Goal: Task Accomplishment & Management: Manage account settings

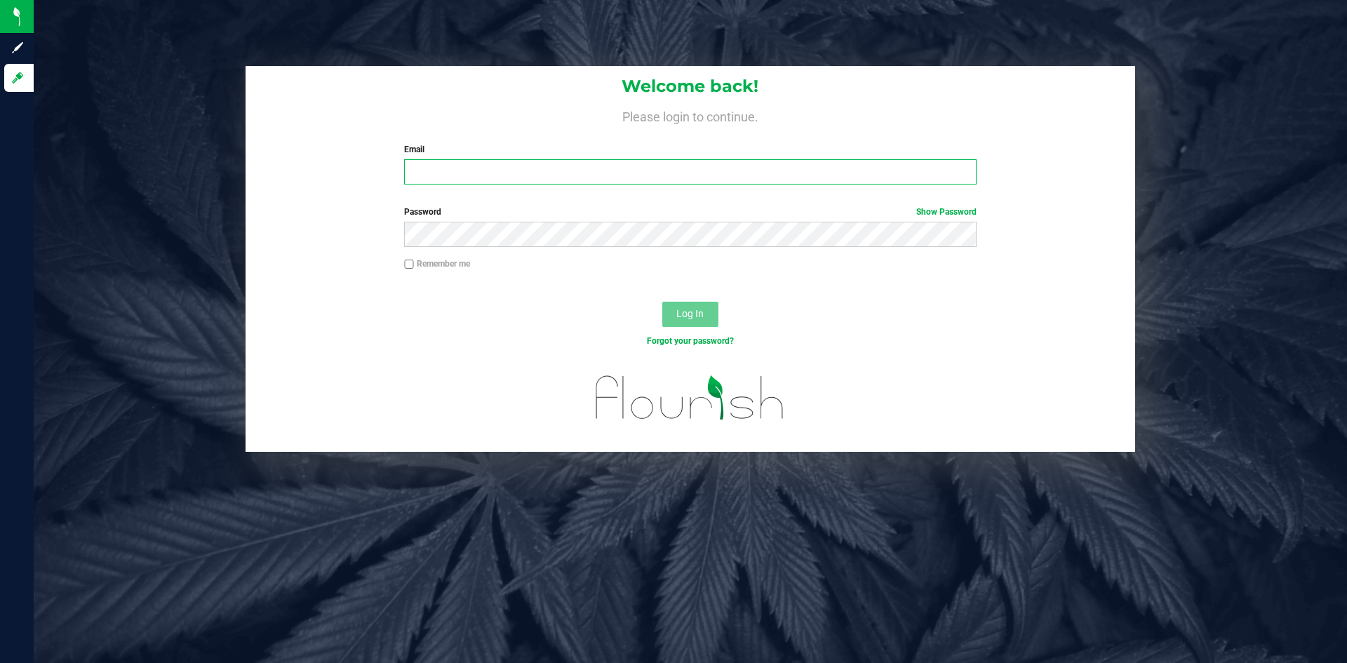
click at [533, 161] on input "Email" at bounding box center [690, 171] width 572 height 25
type input "shak@associatedhemp.com"
drag, startPoint x: 588, startPoint y: 170, endPoint x: 299, endPoint y: 159, distance: 289.3
click at [299, 159] on div "Welcome back! Please login to continue. Email shak@associatedhemp.com Required …" at bounding box center [691, 131] width 890 height 130
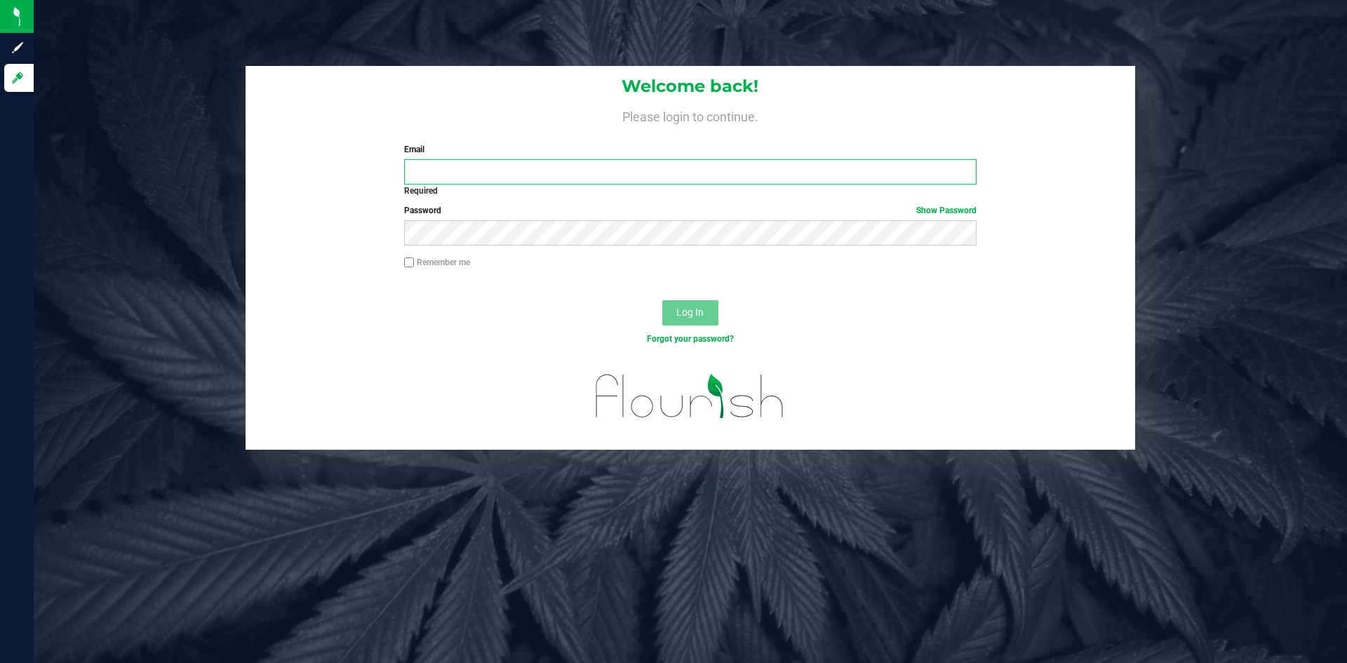
type input "support@asdistro.com"
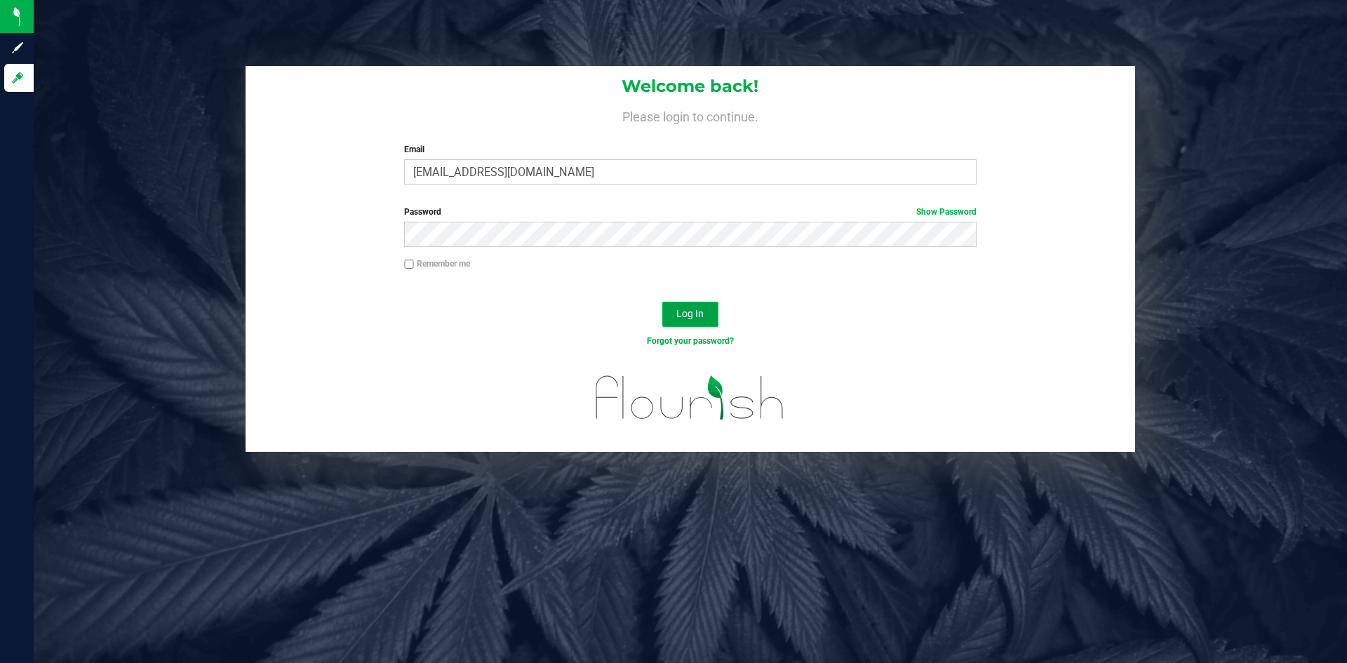
click at [697, 311] on span "Log In" at bounding box center [689, 313] width 27 height 11
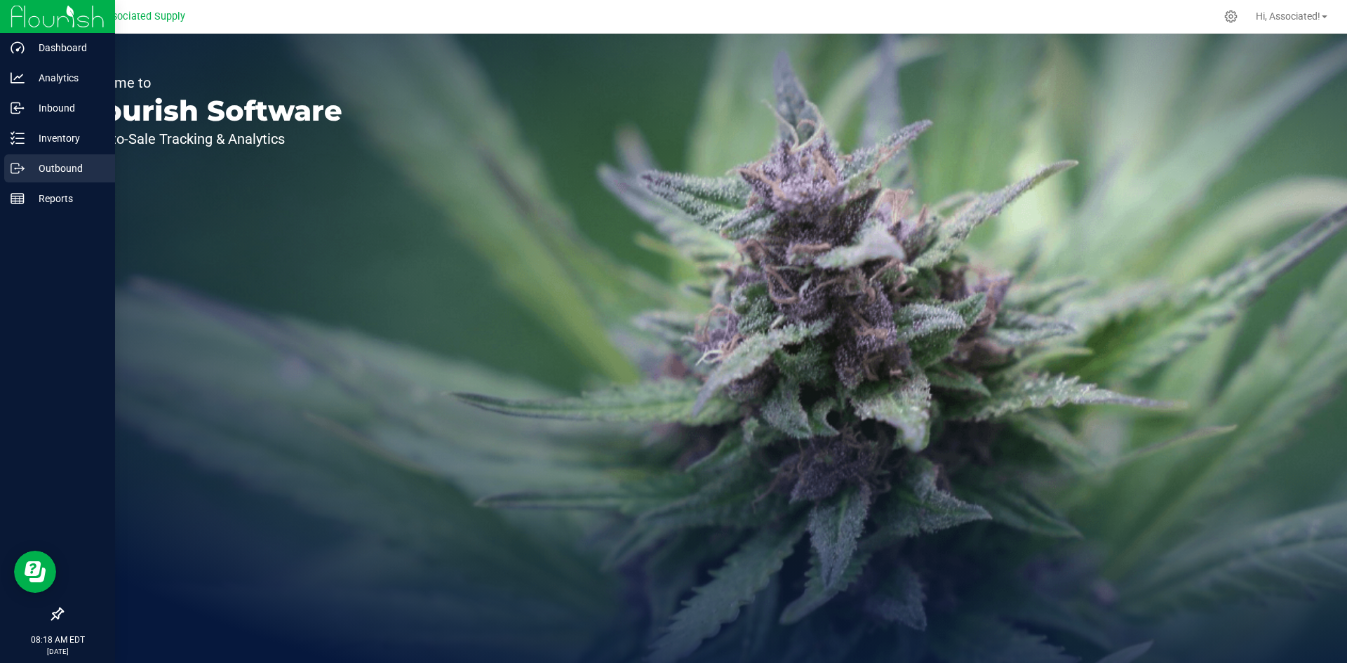
click at [32, 166] on p "Outbound" at bounding box center [67, 168] width 84 height 17
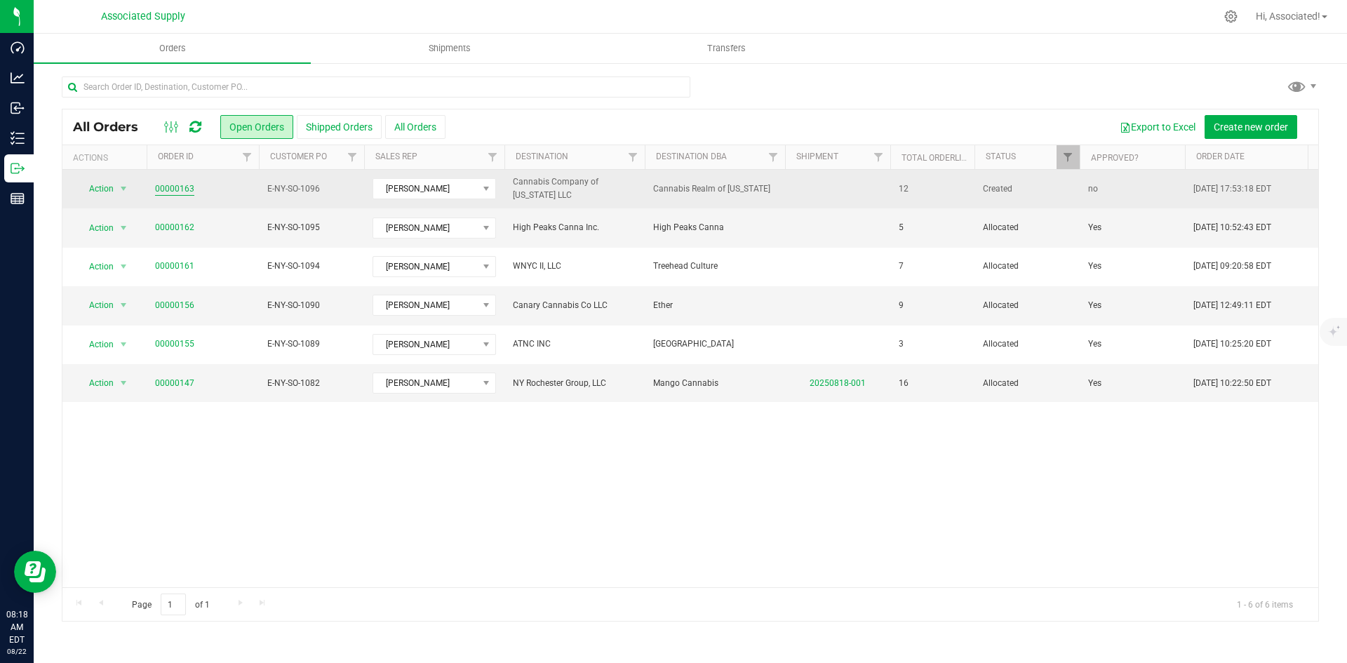
click at [180, 189] on link "00000163" at bounding box center [174, 188] width 39 height 13
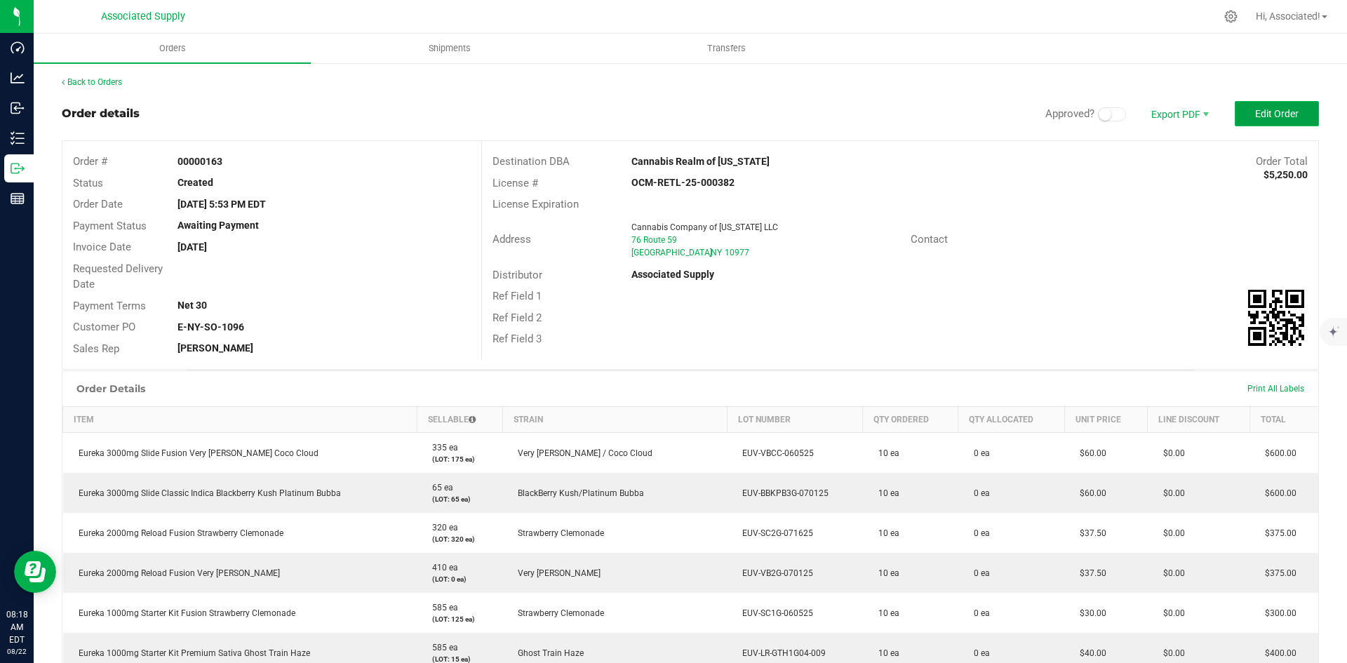
click at [1244, 116] on button "Edit Order" at bounding box center [1277, 113] width 84 height 25
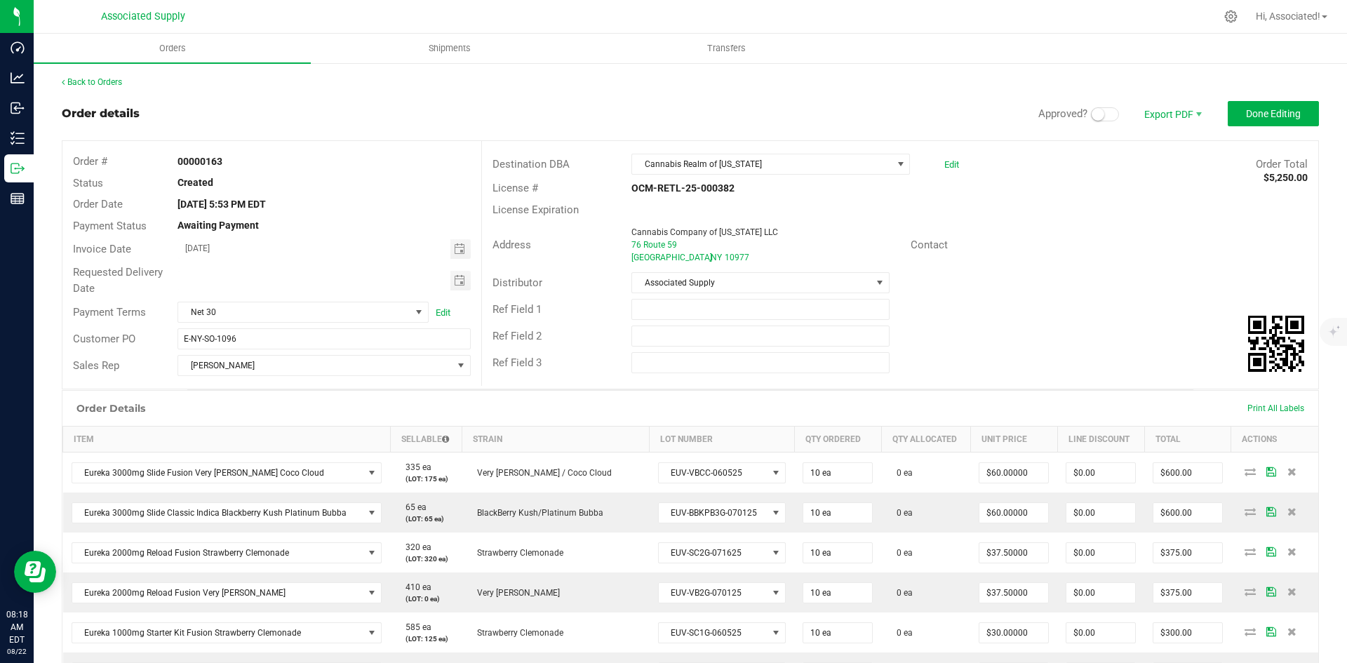
click at [1105, 115] on span at bounding box center [1105, 114] width 28 height 14
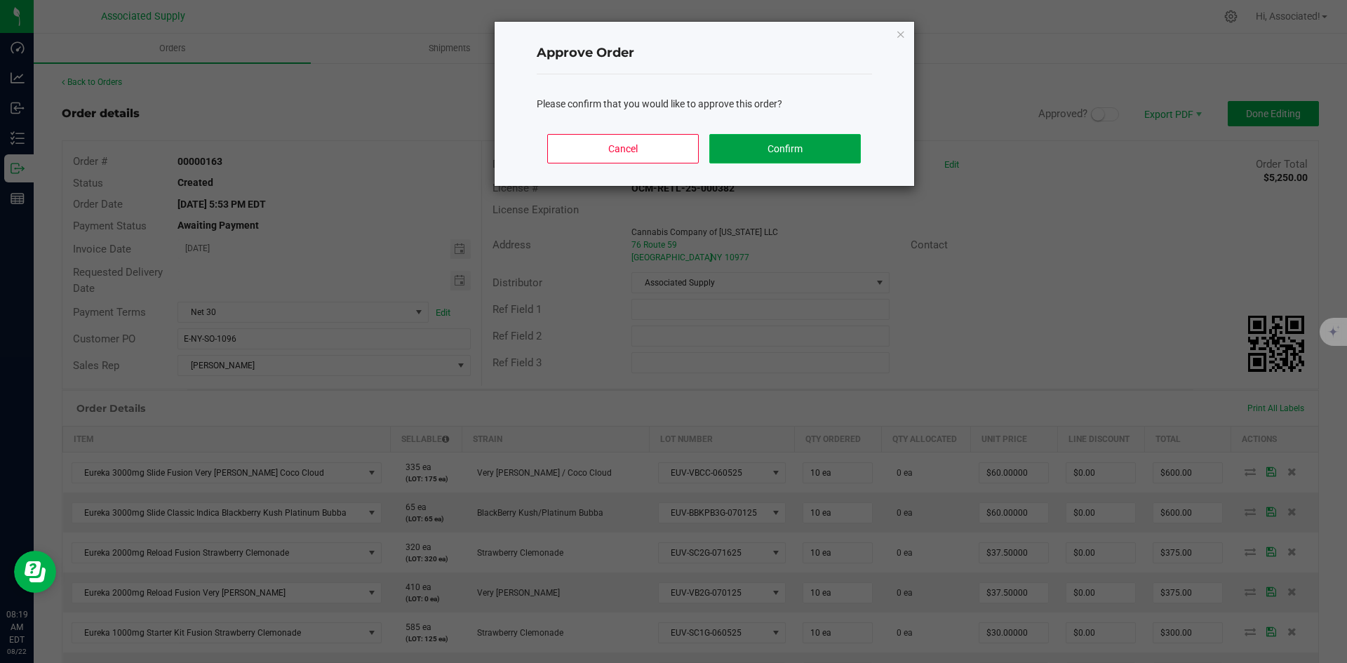
click at [797, 145] on button "Confirm" at bounding box center [784, 148] width 151 height 29
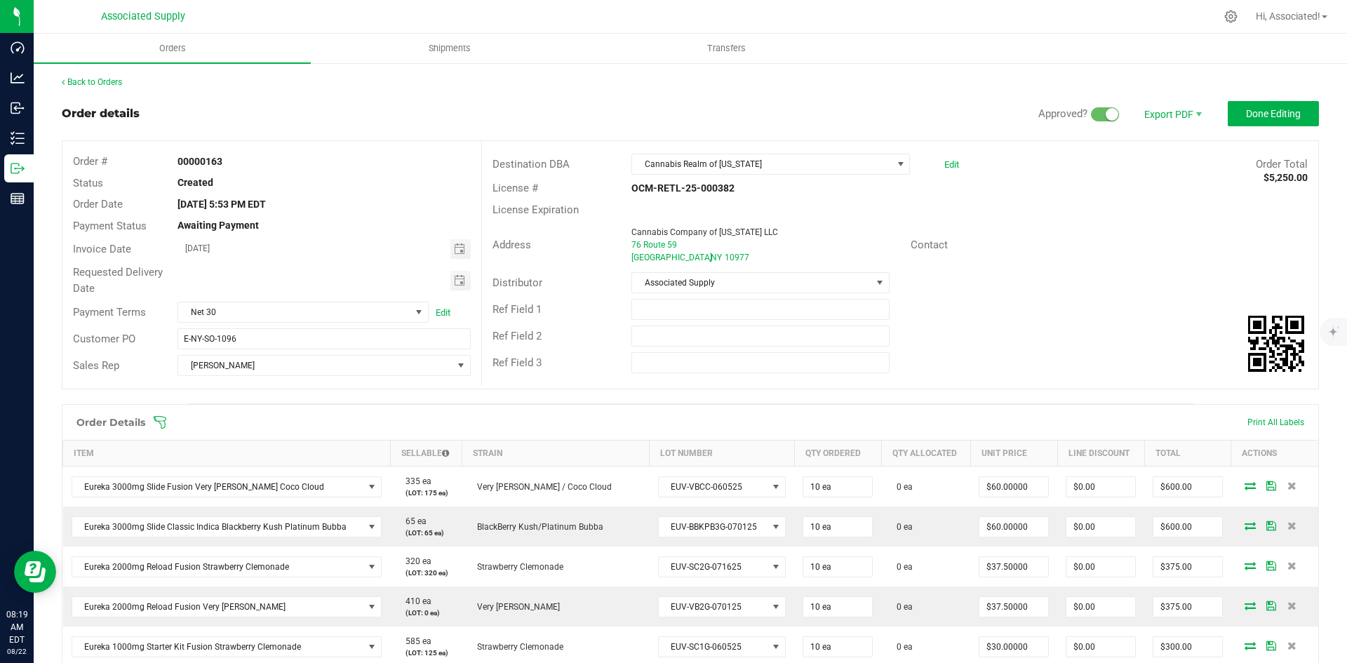
click at [1025, 303] on div "Ref Field 1" at bounding box center [900, 309] width 836 height 27
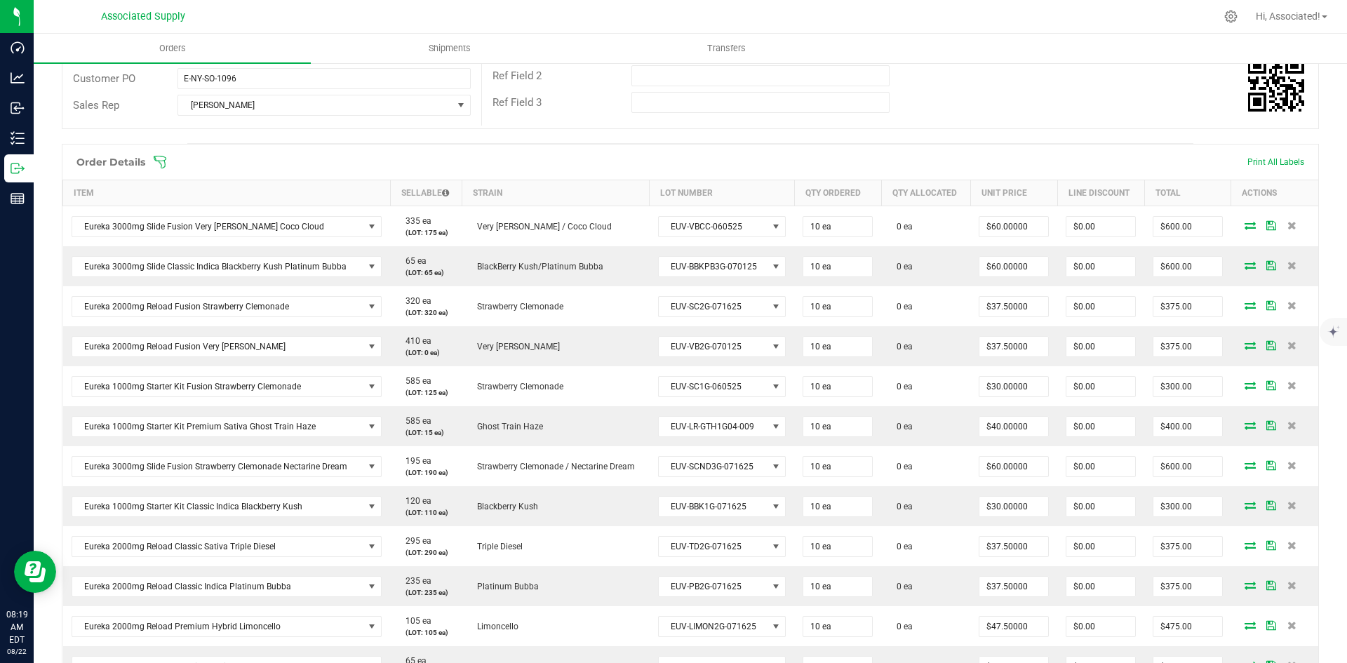
scroll to position [281, 0]
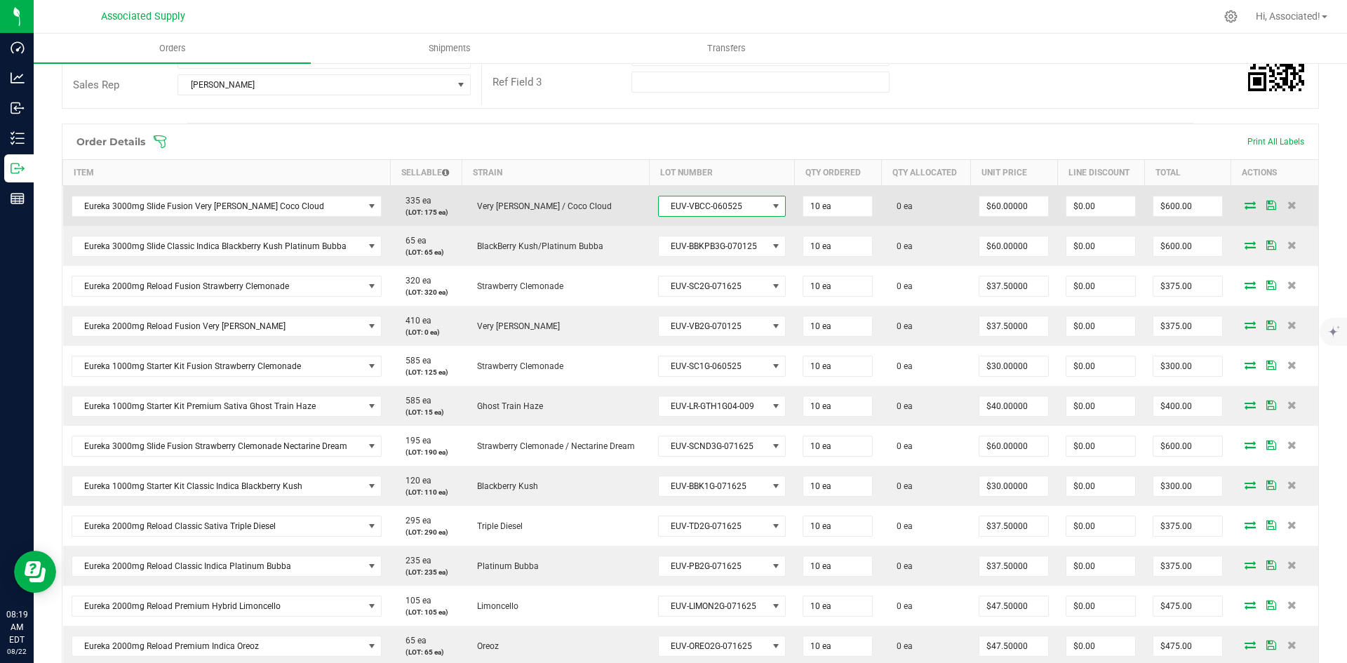
click at [770, 205] on span at bounding box center [775, 206] width 11 height 11
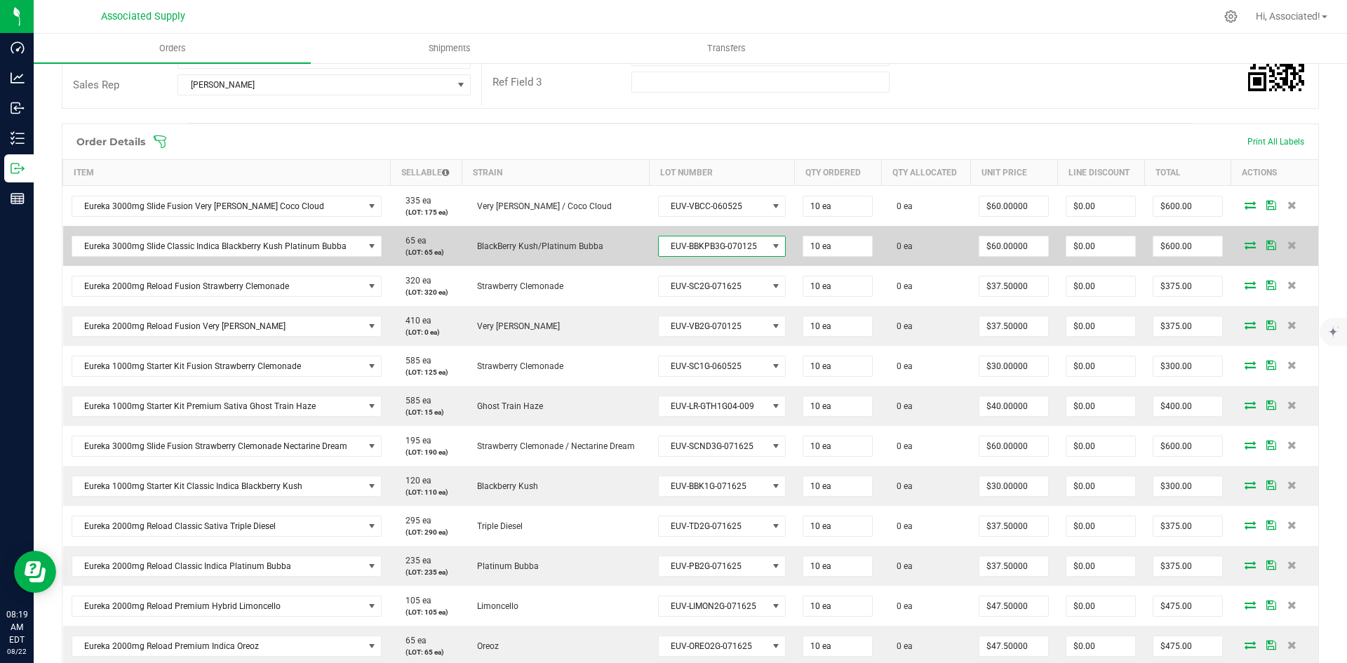
click at [770, 246] on span at bounding box center [775, 246] width 11 height 11
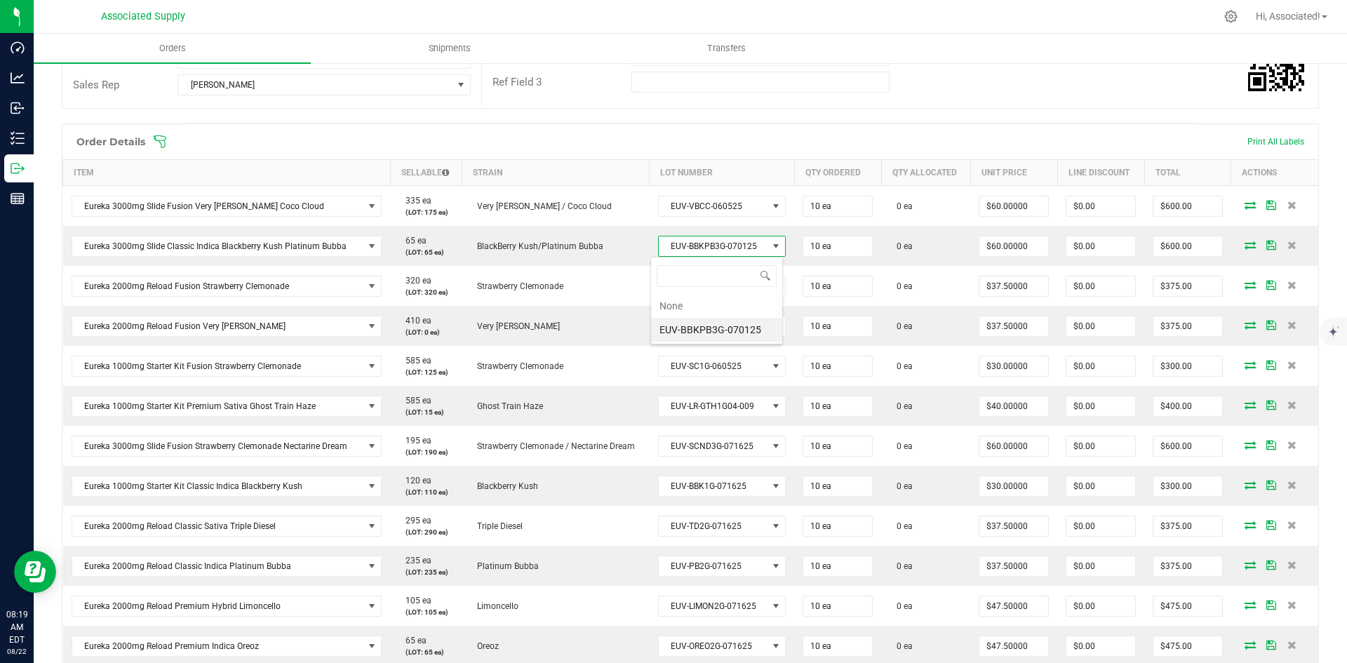
click at [832, 135] on span at bounding box center [781, 142] width 1257 height 14
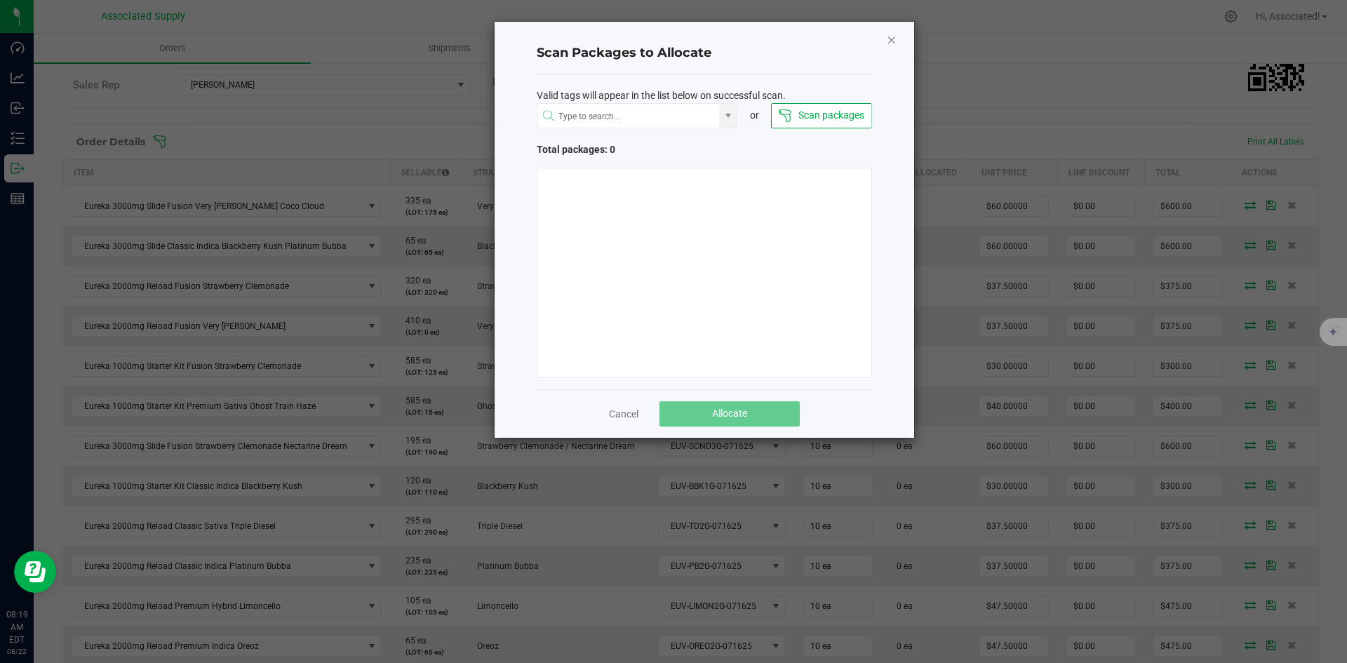
click at [889, 36] on icon "Close" at bounding box center [892, 39] width 10 height 17
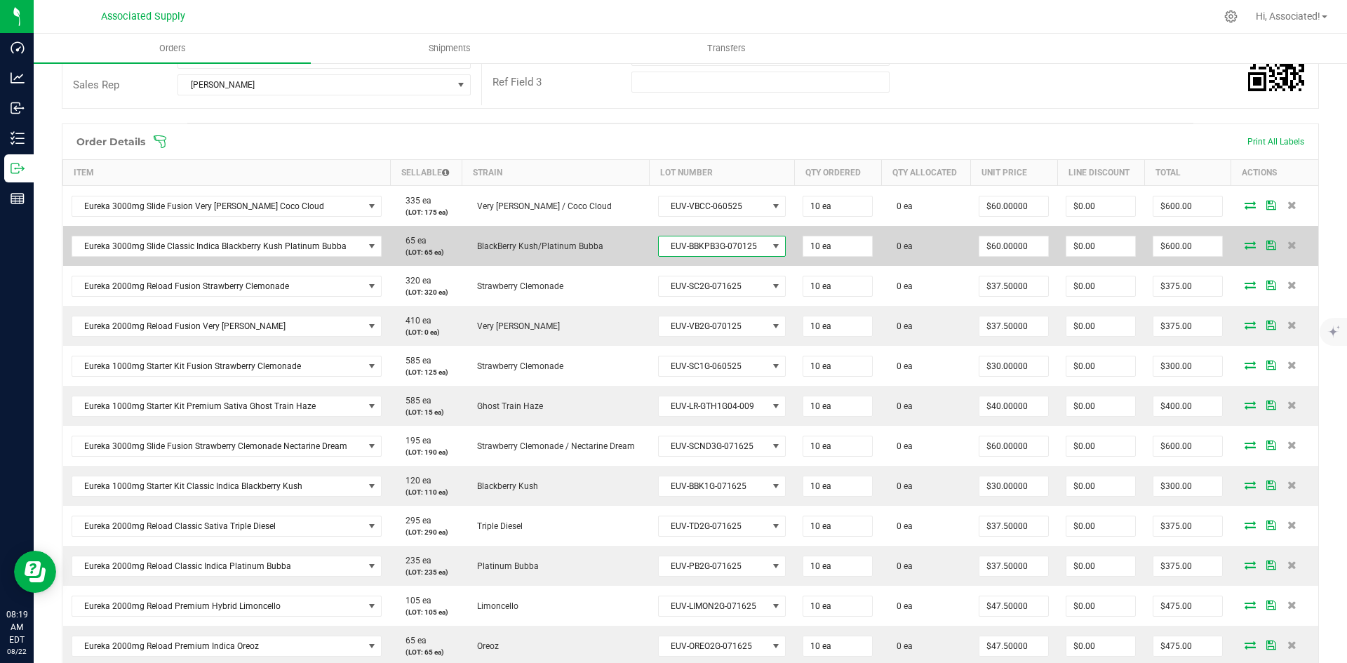
click at [770, 243] on span at bounding box center [775, 246] width 11 height 11
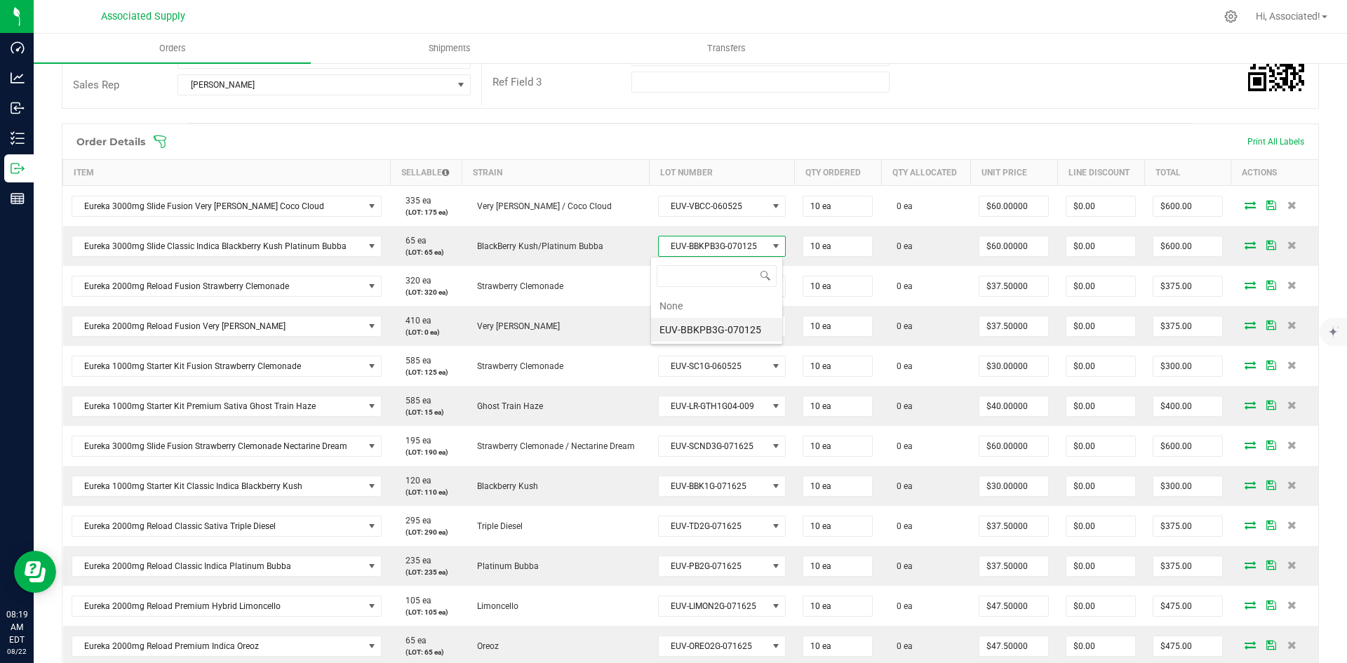
click at [708, 329] on li "EUV-BBKPB3G-070125" at bounding box center [716, 330] width 131 height 24
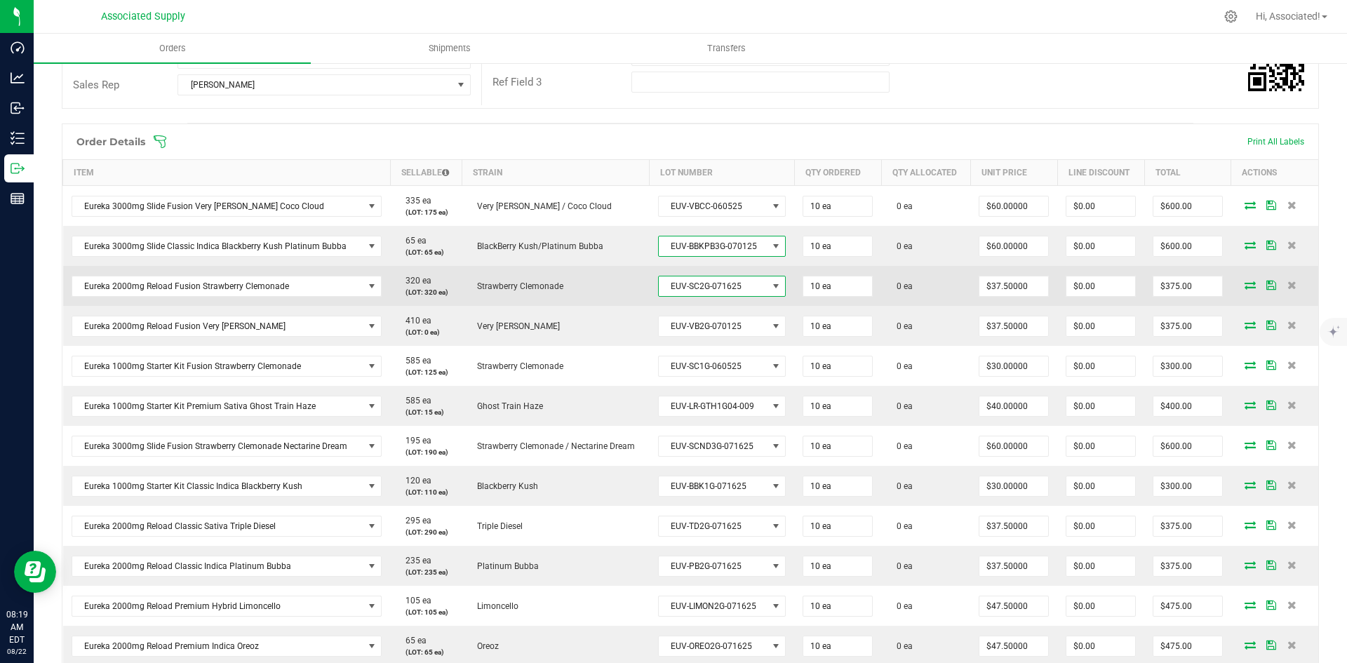
click at [770, 288] on span at bounding box center [775, 286] width 11 height 11
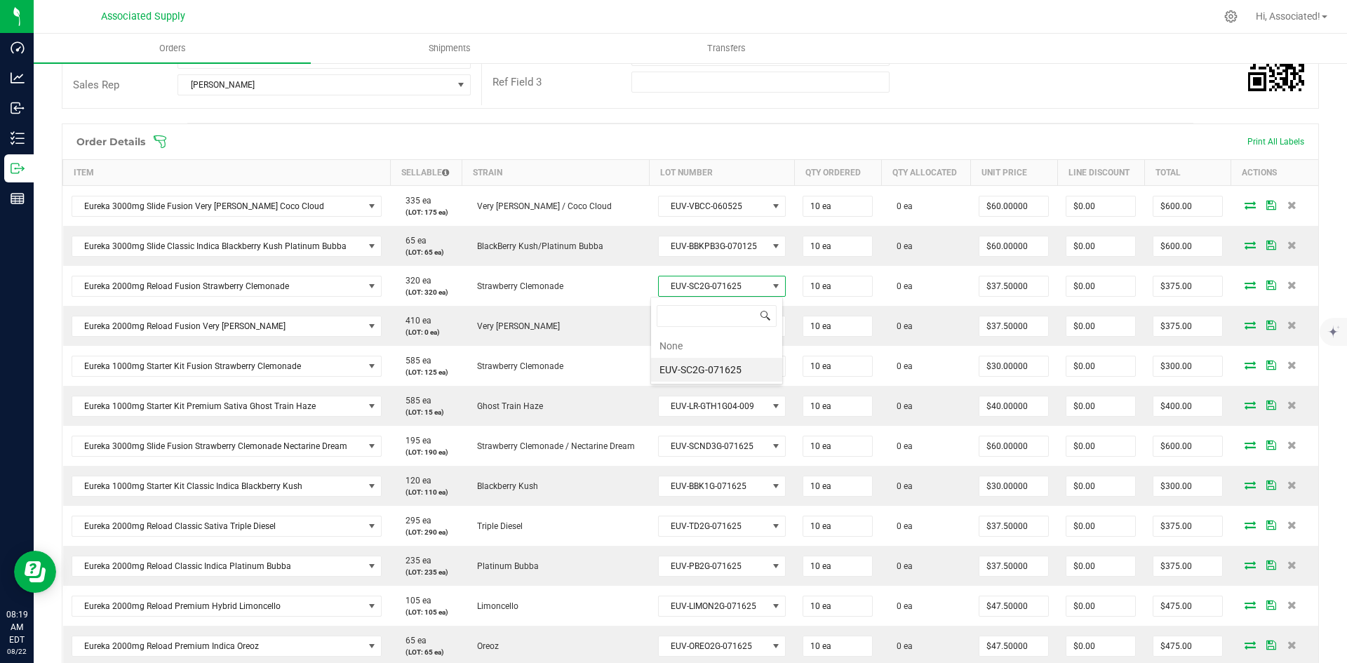
click at [761, 314] on span at bounding box center [765, 315] width 11 height 11
click at [783, 140] on span at bounding box center [781, 142] width 1257 height 14
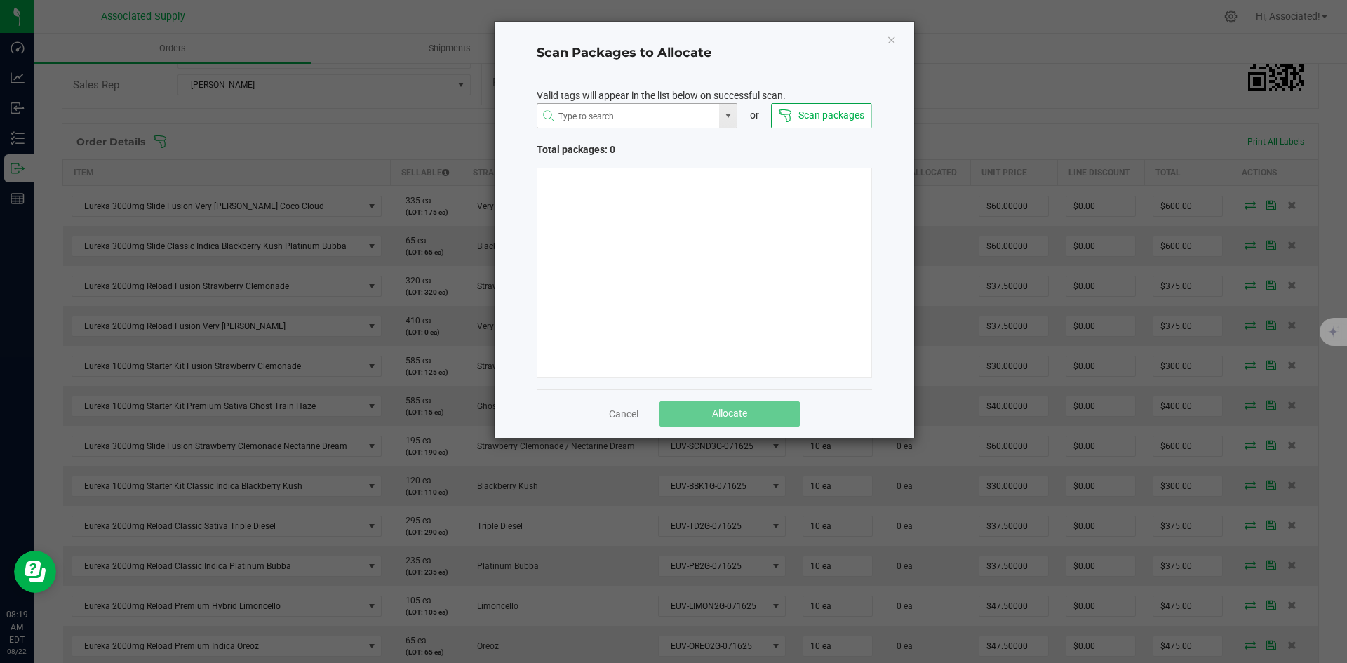
click at [728, 119] on span at bounding box center [728, 115] width 11 height 11
click at [803, 114] on div "Scan packages" at bounding box center [821, 115] width 100 height 25
click at [803, 114] on button "Scan packages" at bounding box center [821, 115] width 100 height 25
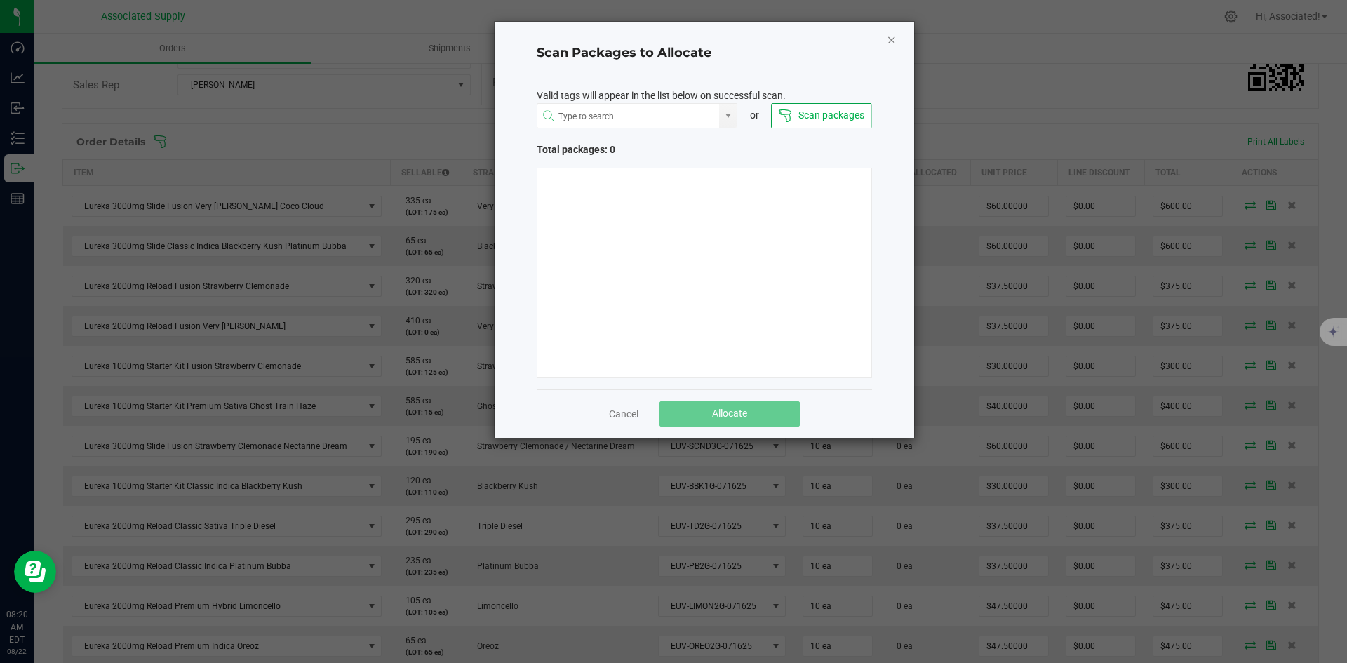
click at [888, 36] on icon "Close" at bounding box center [892, 39] width 10 height 17
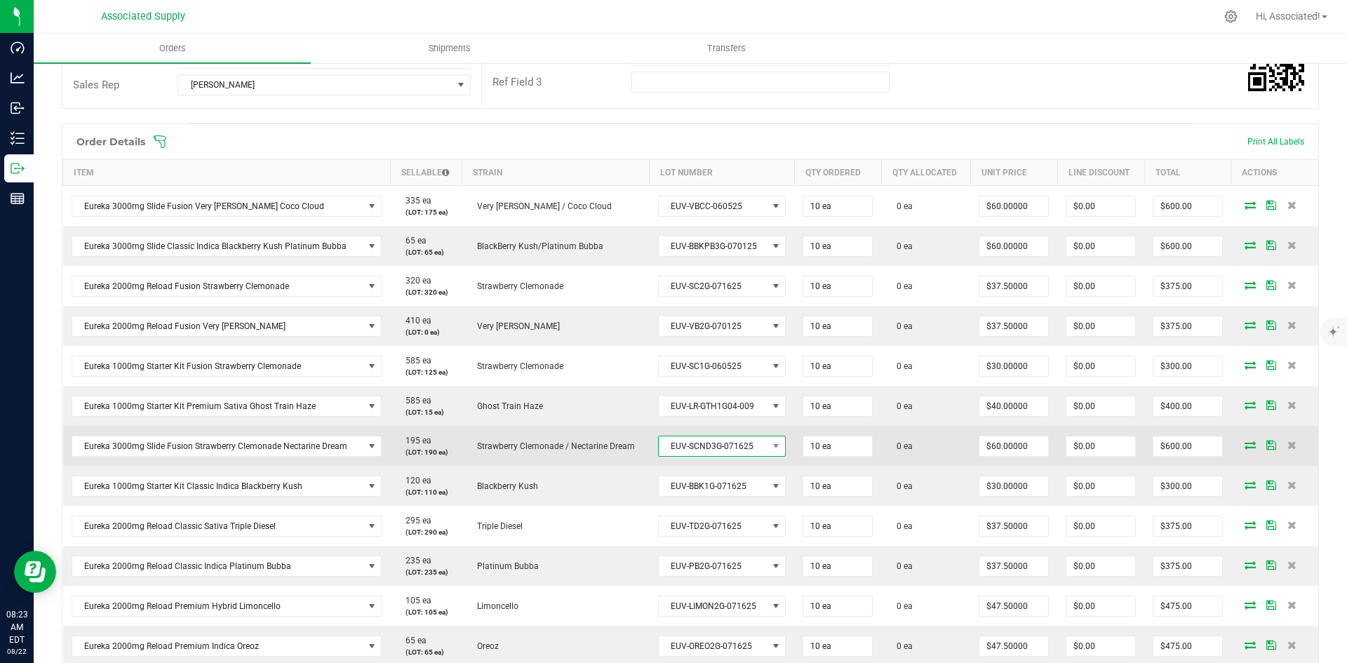
click at [768, 453] on span at bounding box center [777, 446] width 18 height 20
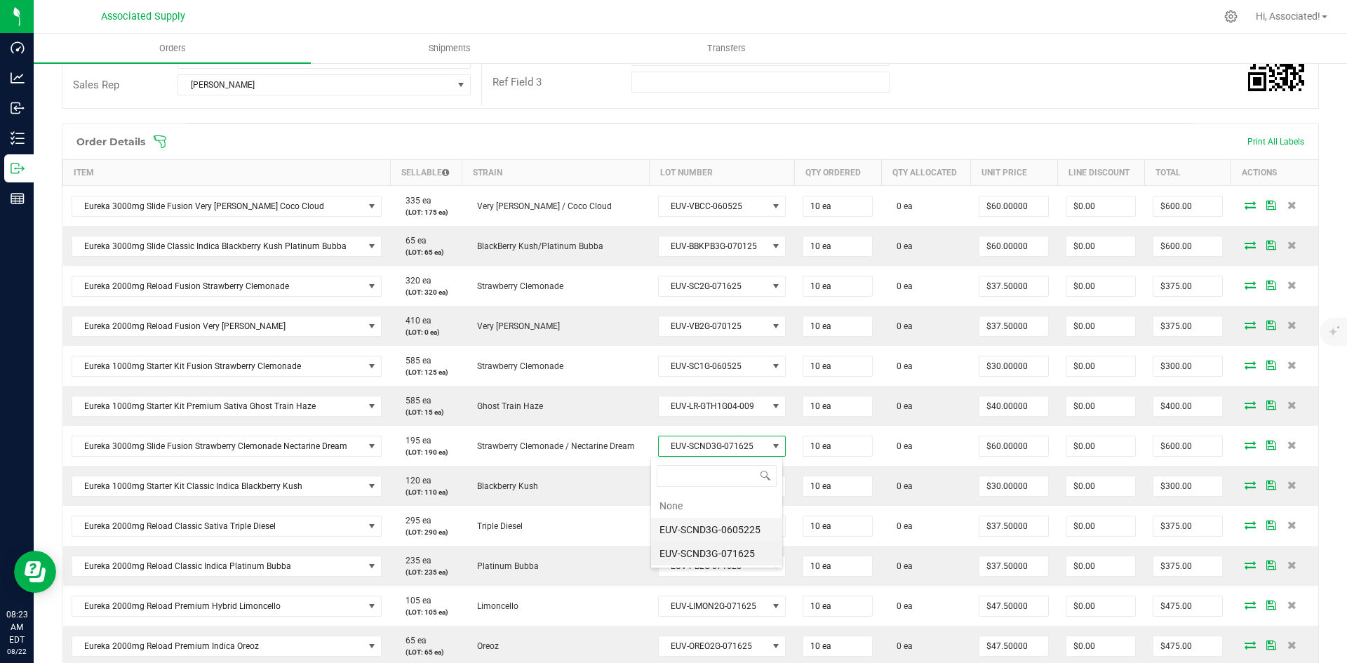
click at [727, 527] on li "EUV-SCND3G-0605225" at bounding box center [716, 530] width 131 height 24
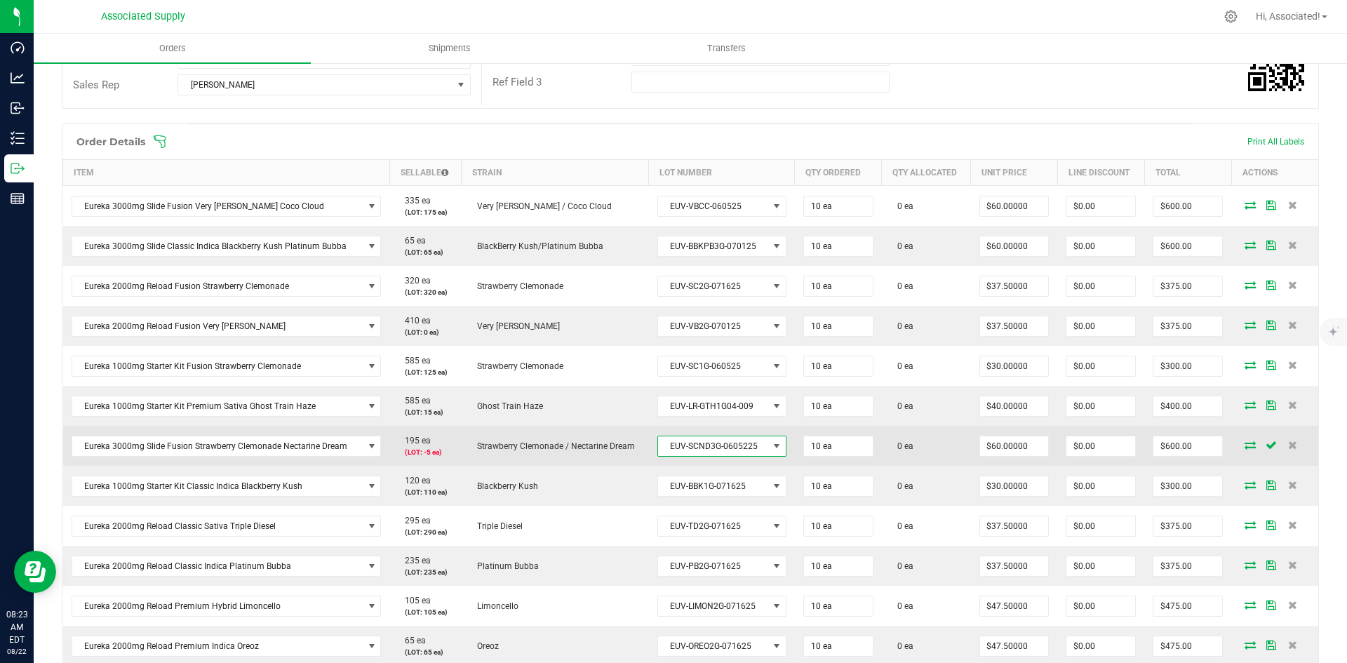
click at [771, 444] on span at bounding box center [776, 446] width 11 height 11
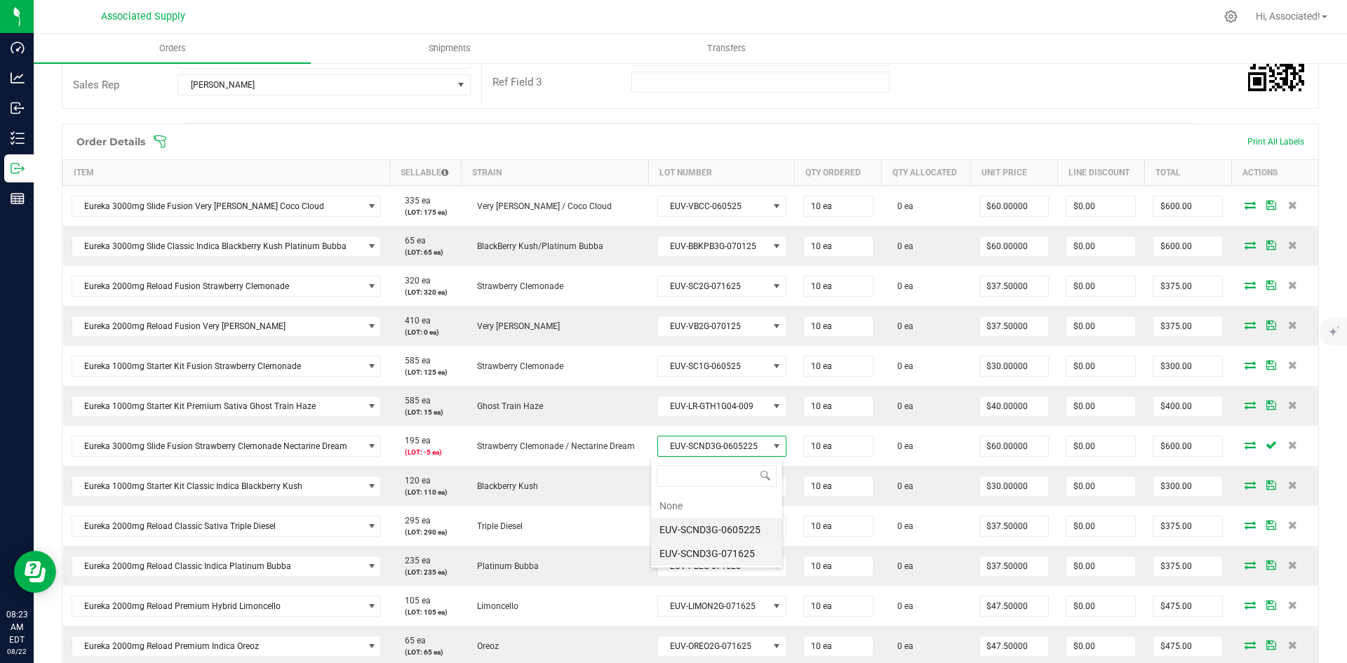
click at [730, 549] on li "EUV-SCND3G-071625" at bounding box center [716, 554] width 131 height 24
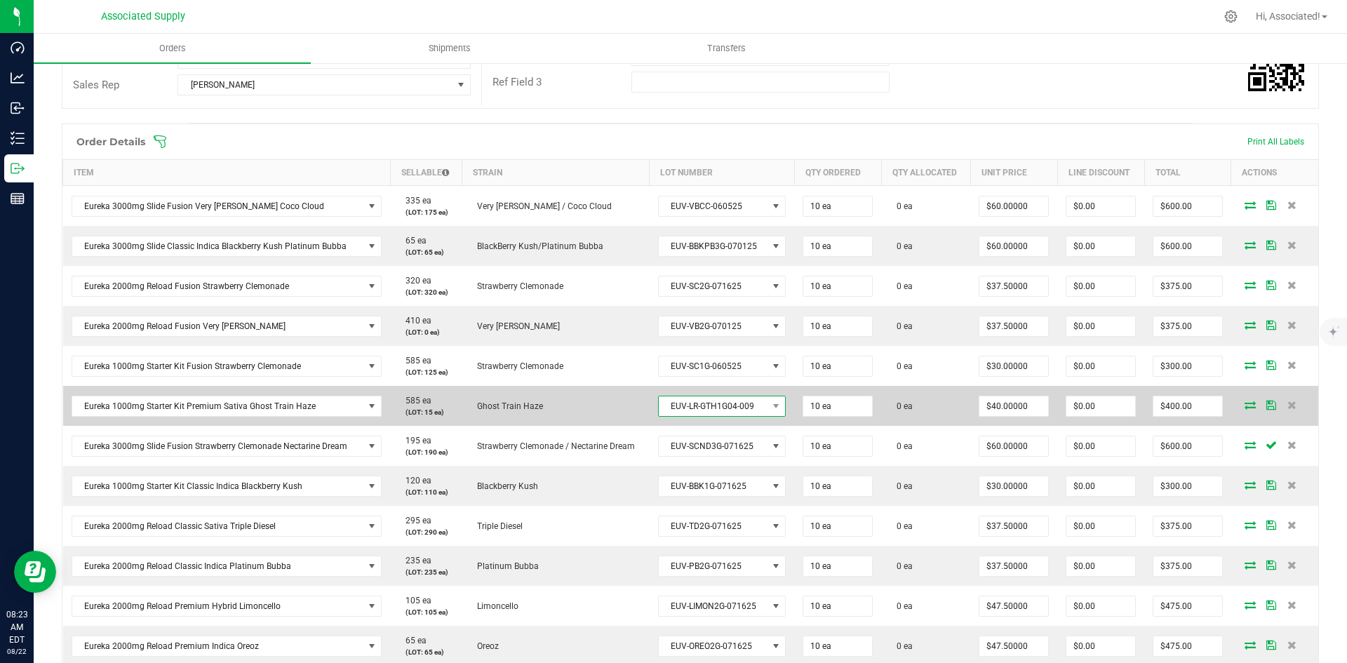
click at [755, 405] on span "EUV-LR-GTH1G04-009" at bounding box center [713, 406] width 109 height 20
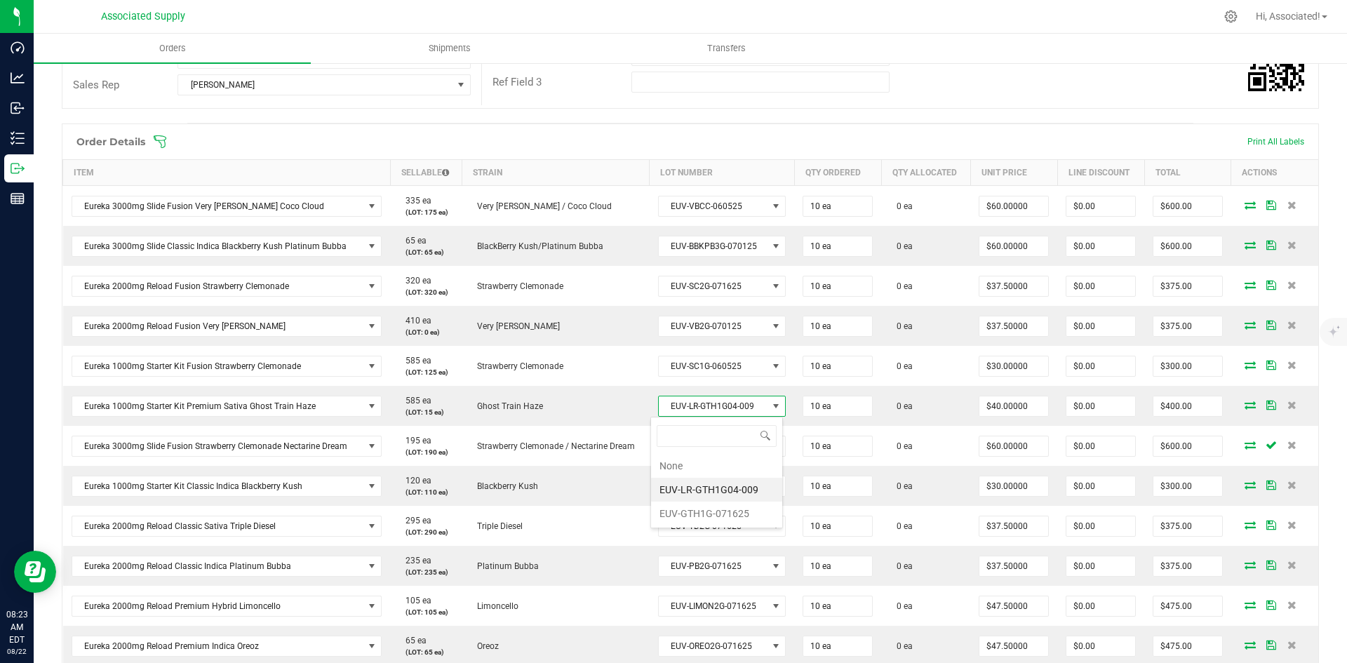
click at [746, 490] on li "EUV-LR-GTH1G04-009" at bounding box center [716, 490] width 131 height 24
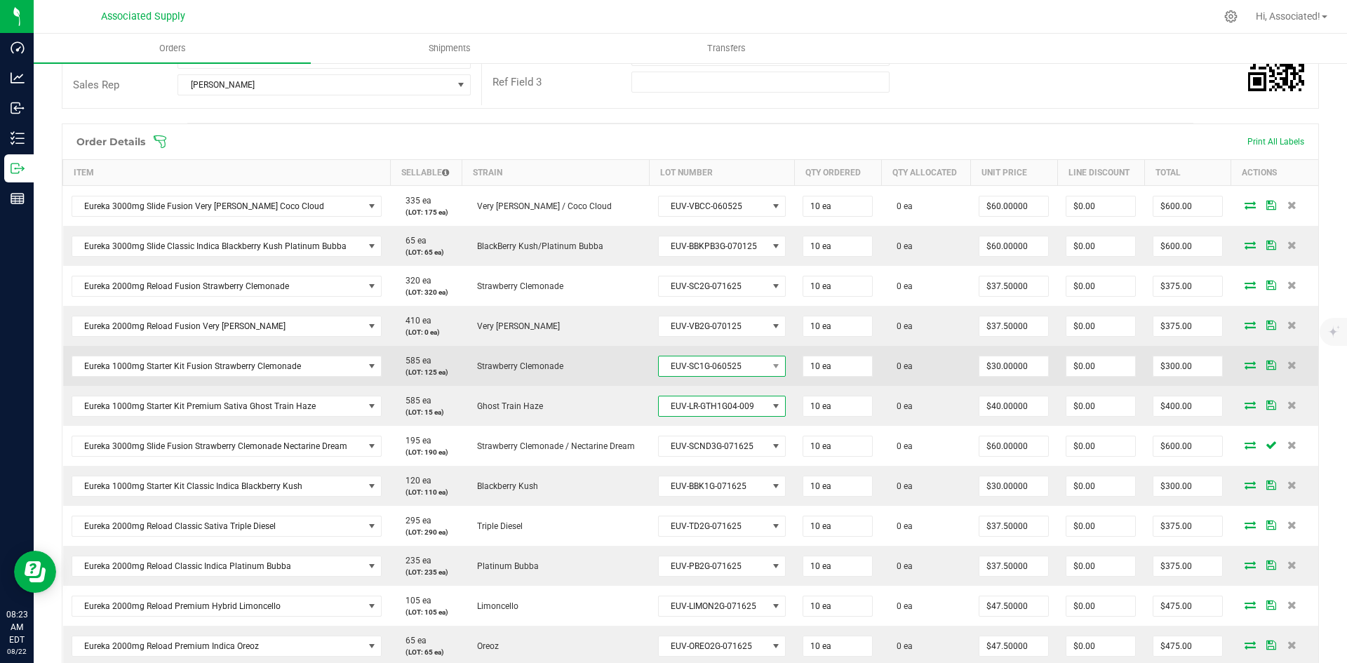
click at [709, 367] on span "EUV-SC1G-060525" at bounding box center [713, 366] width 109 height 20
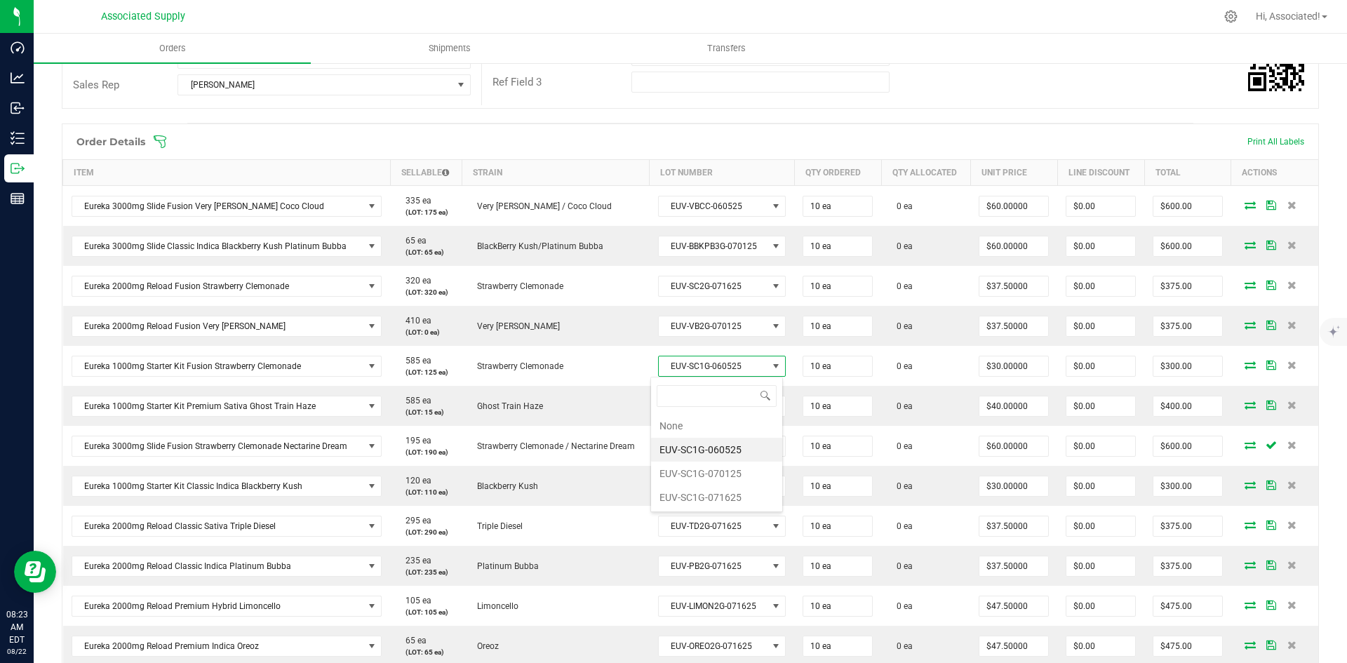
click at [732, 449] on li "EUV-SC1G-060525" at bounding box center [716, 450] width 131 height 24
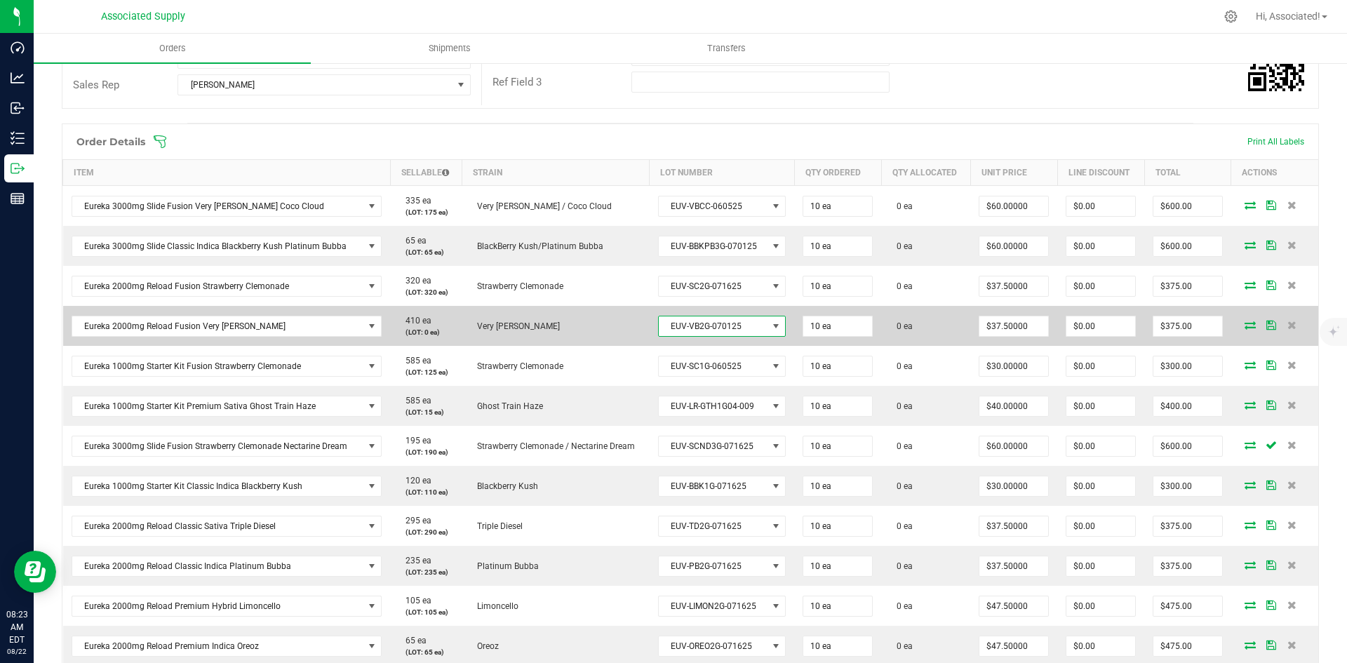
click at [711, 328] on span "EUV-VB2G-070125" at bounding box center [713, 326] width 109 height 20
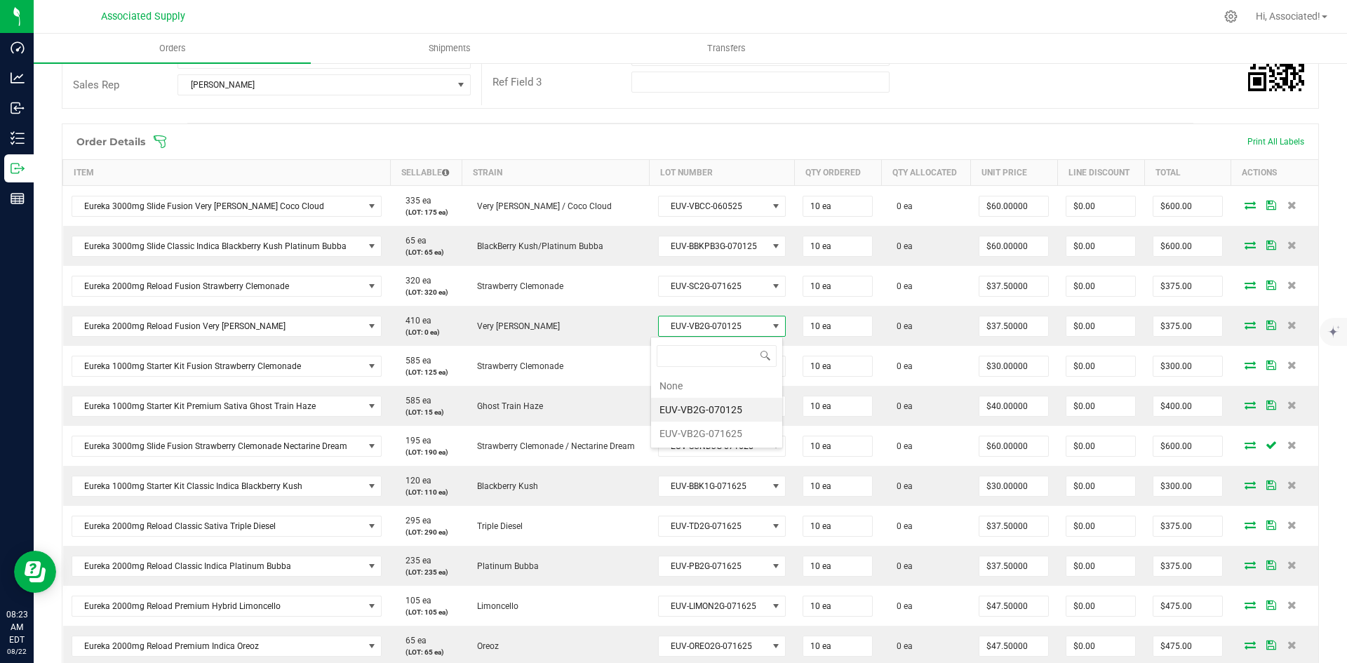
click at [753, 412] on li "EUV-VB2G-070125" at bounding box center [716, 410] width 131 height 24
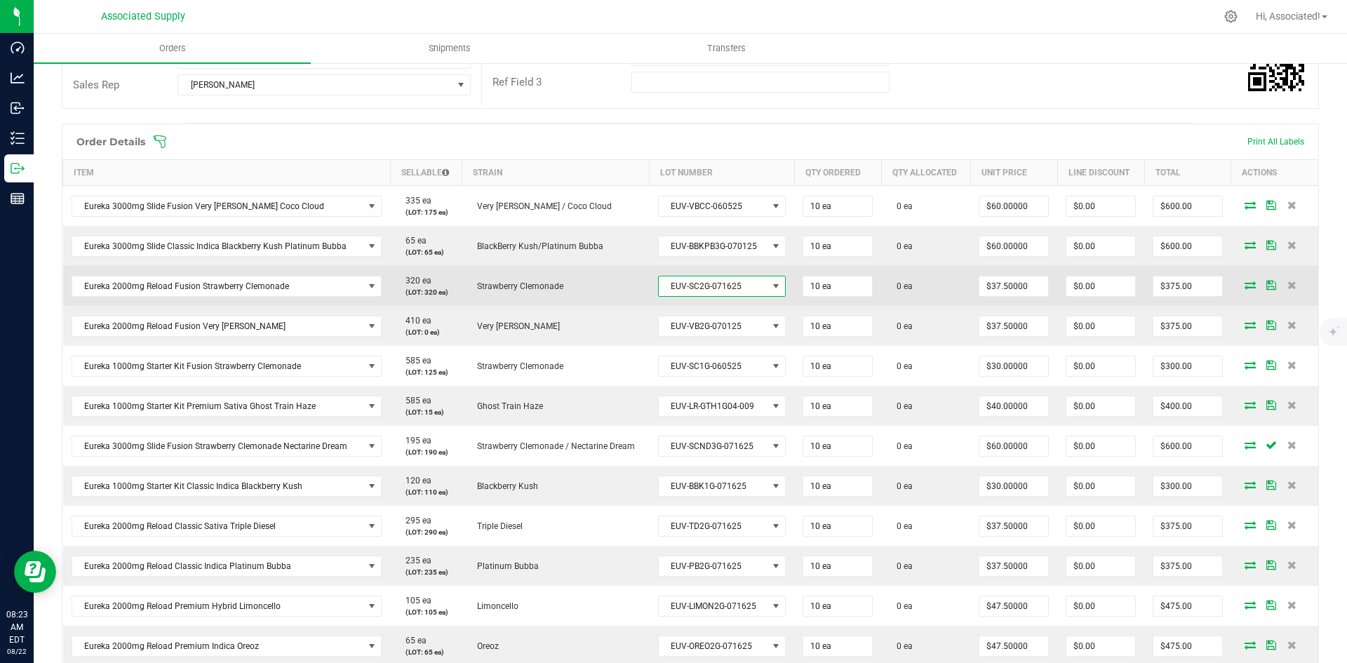
click at [717, 281] on span "EUV-SC2G-071625" at bounding box center [713, 286] width 109 height 20
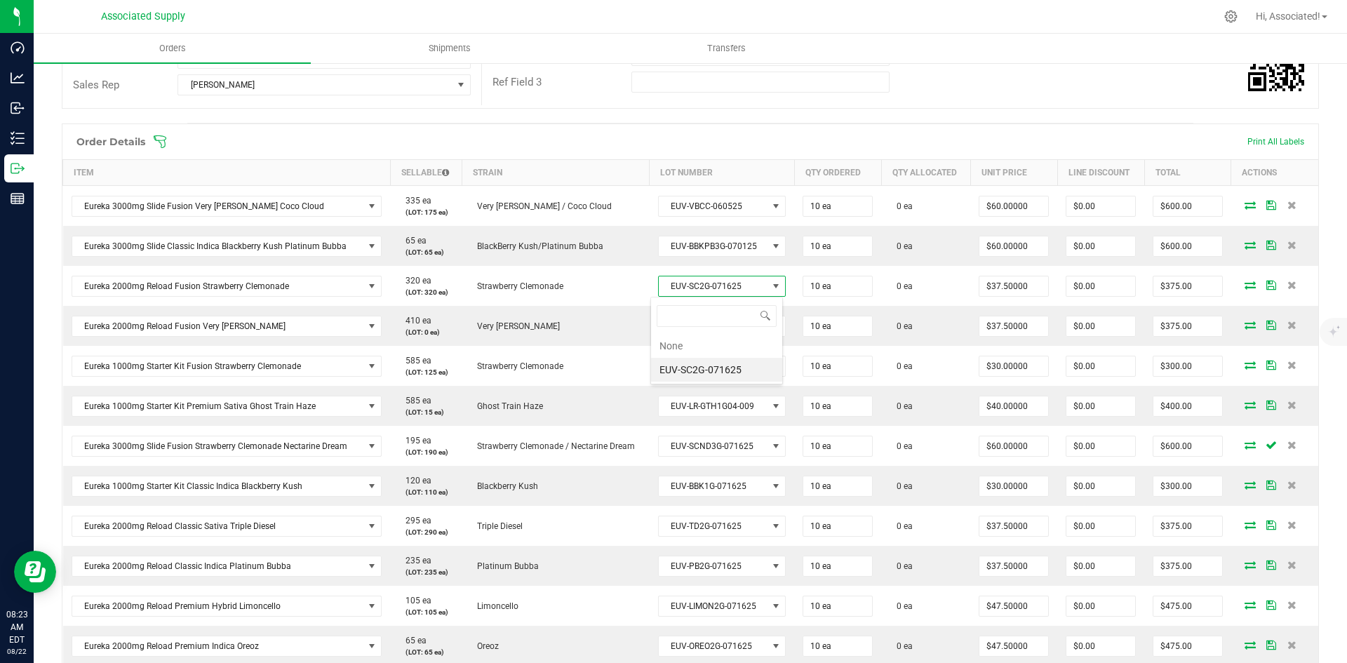
click at [724, 371] on li "EUV-SC2G-071625" at bounding box center [716, 370] width 131 height 24
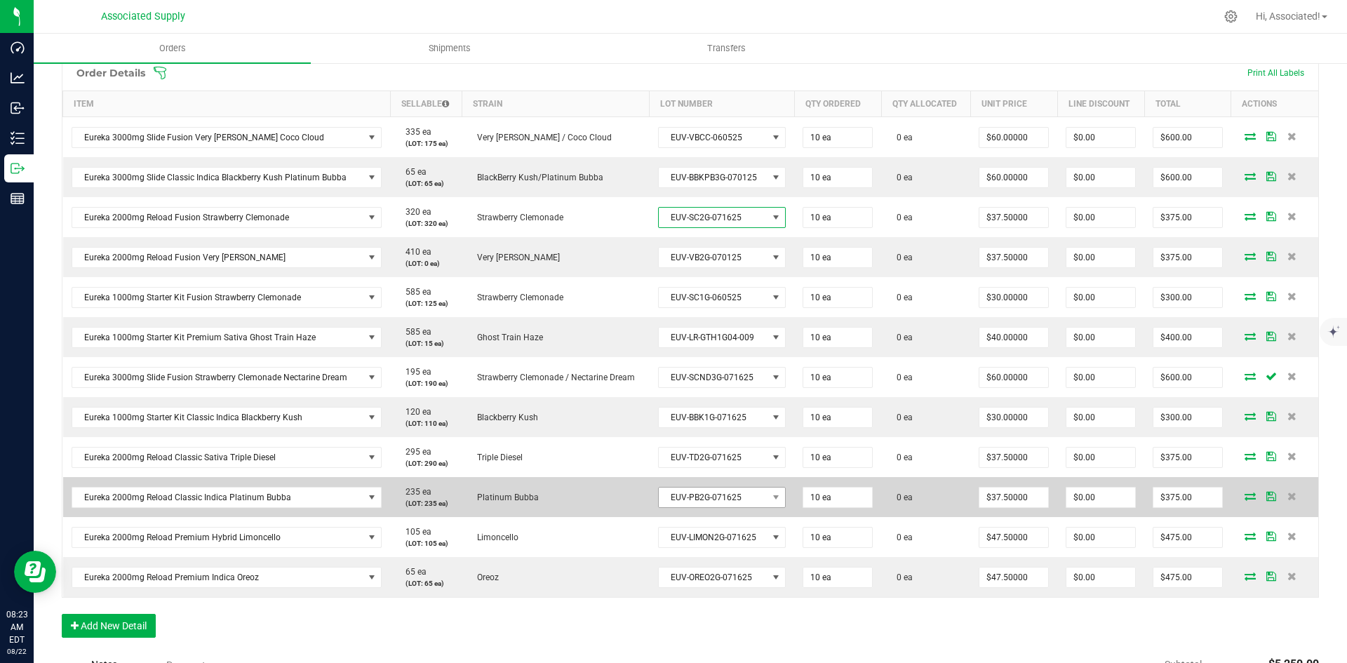
scroll to position [351, 0]
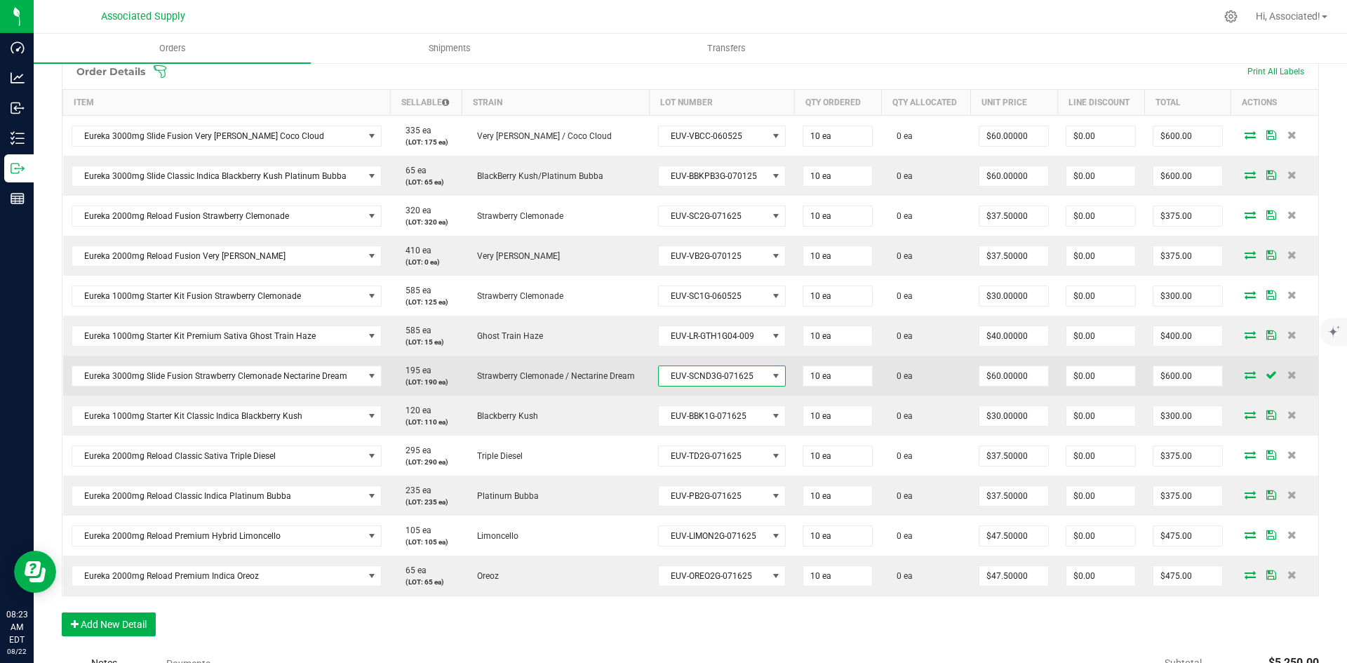
click at [744, 380] on span "EUV-SCND3G-071625" at bounding box center [713, 376] width 109 height 20
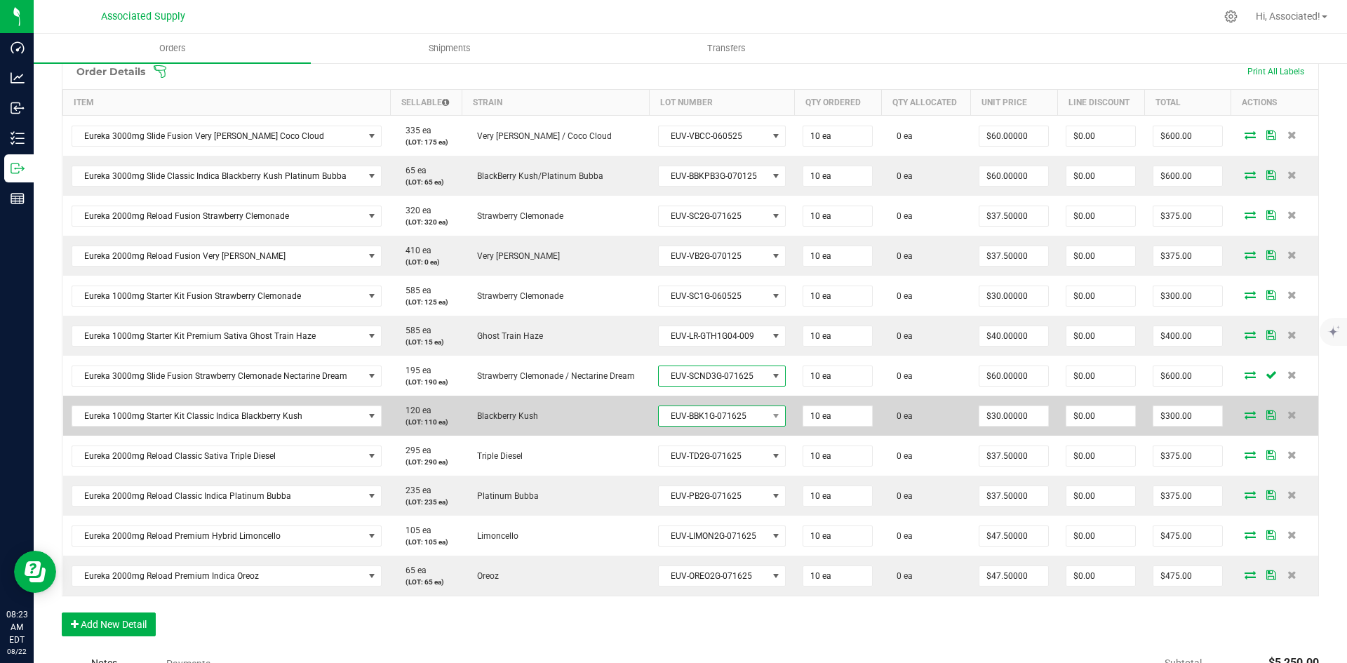
click at [751, 415] on span "EUV-BBK1G-071625" at bounding box center [713, 416] width 109 height 20
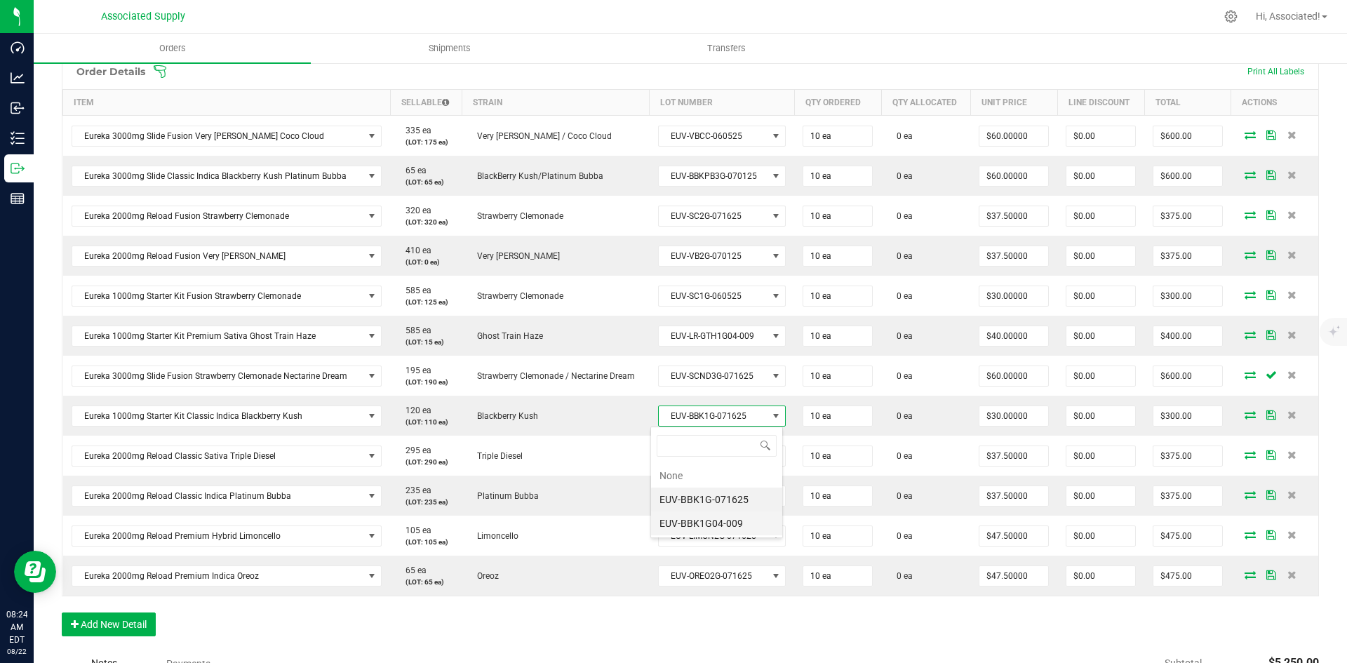
click at [739, 521] on li "EUV-BBK1G04-009" at bounding box center [716, 523] width 131 height 24
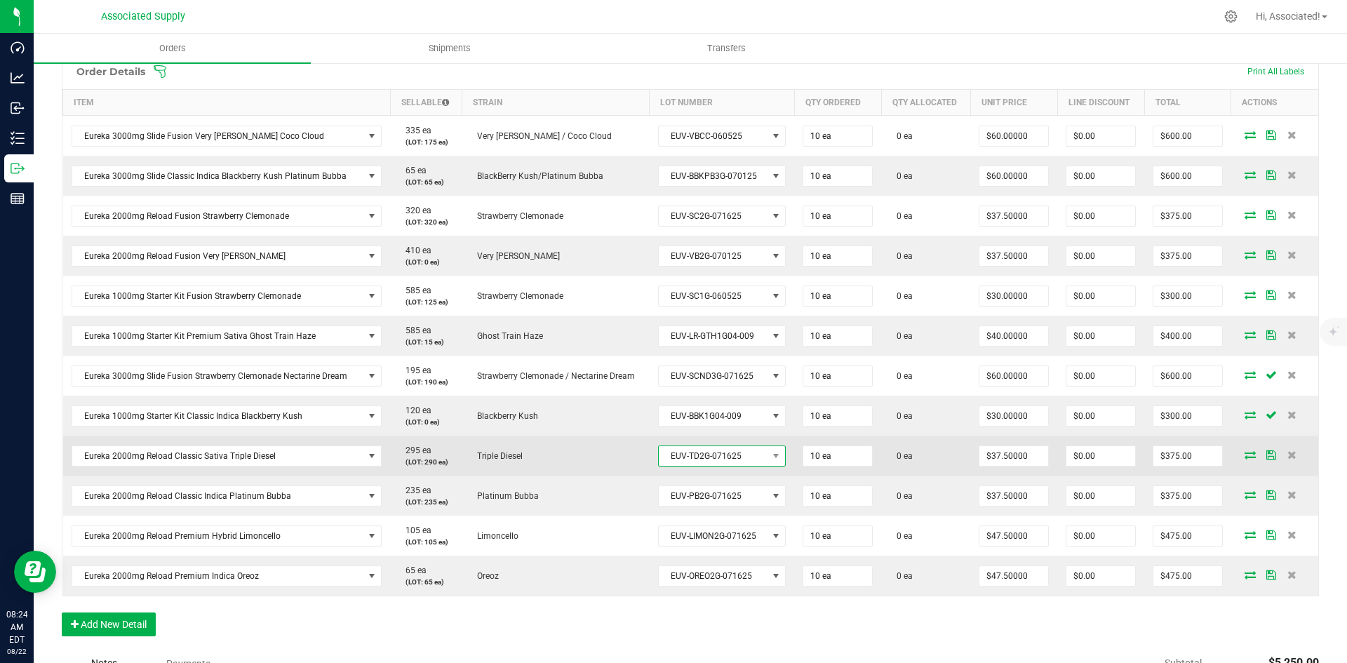
click at [768, 453] on span at bounding box center [777, 456] width 18 height 20
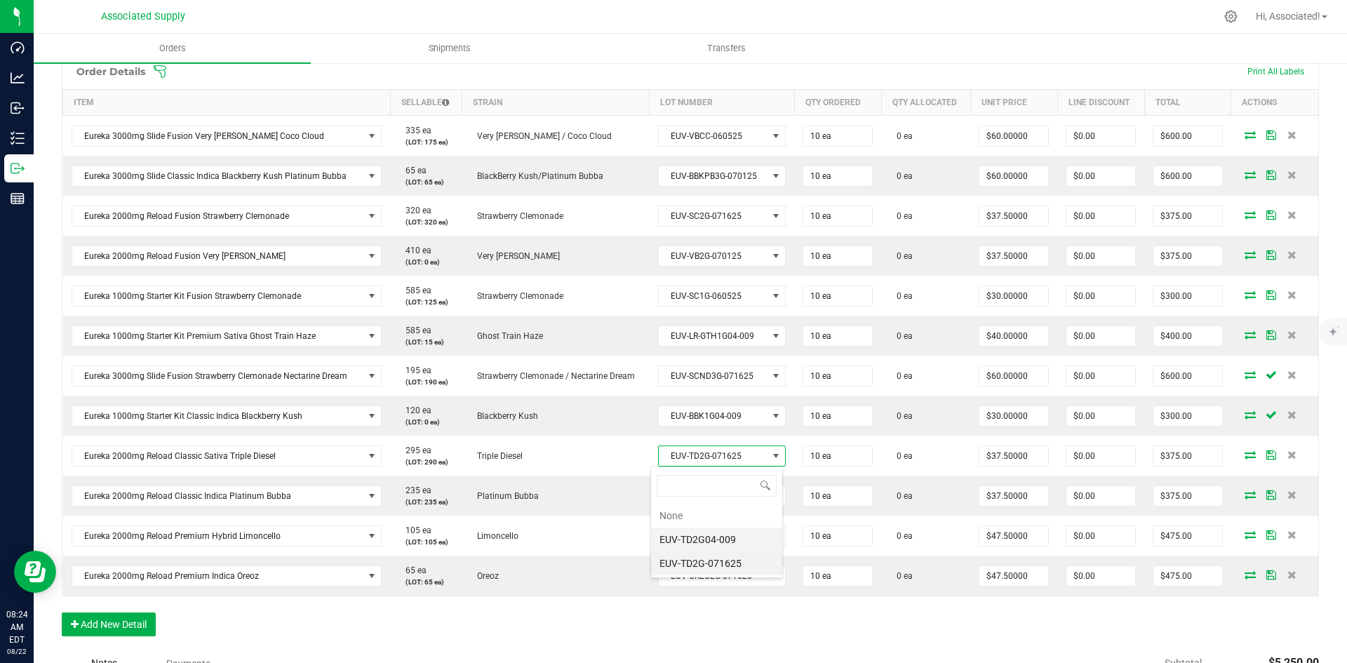
click at [746, 540] on li "EUV-TD2G04-009" at bounding box center [716, 540] width 131 height 24
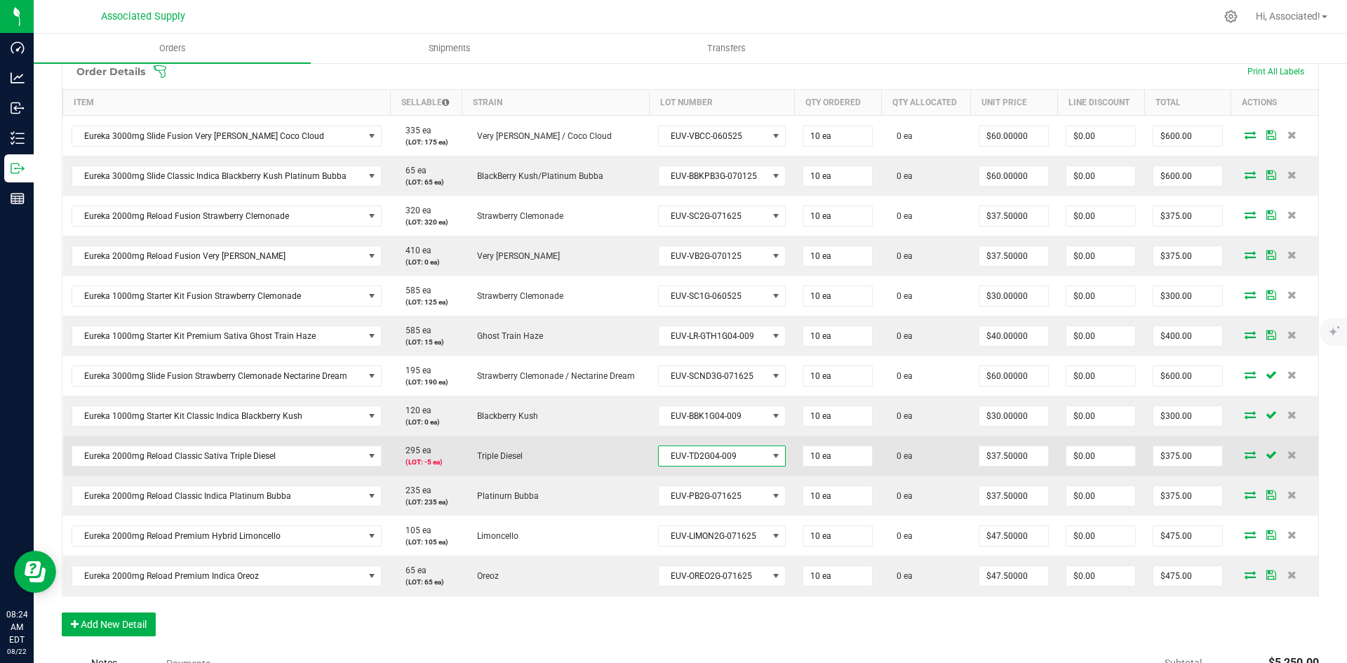
click at [770, 455] on span at bounding box center [775, 455] width 11 height 11
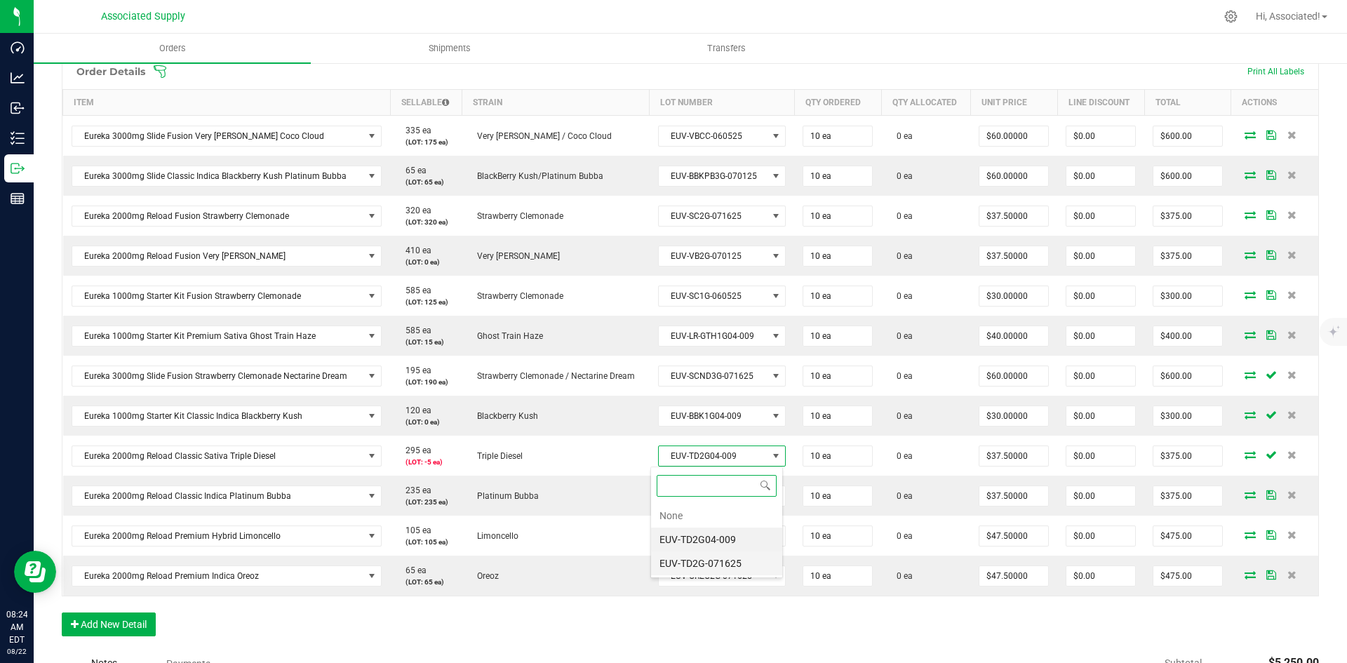
click at [751, 559] on li "EUV-TD2G-071625" at bounding box center [716, 563] width 131 height 24
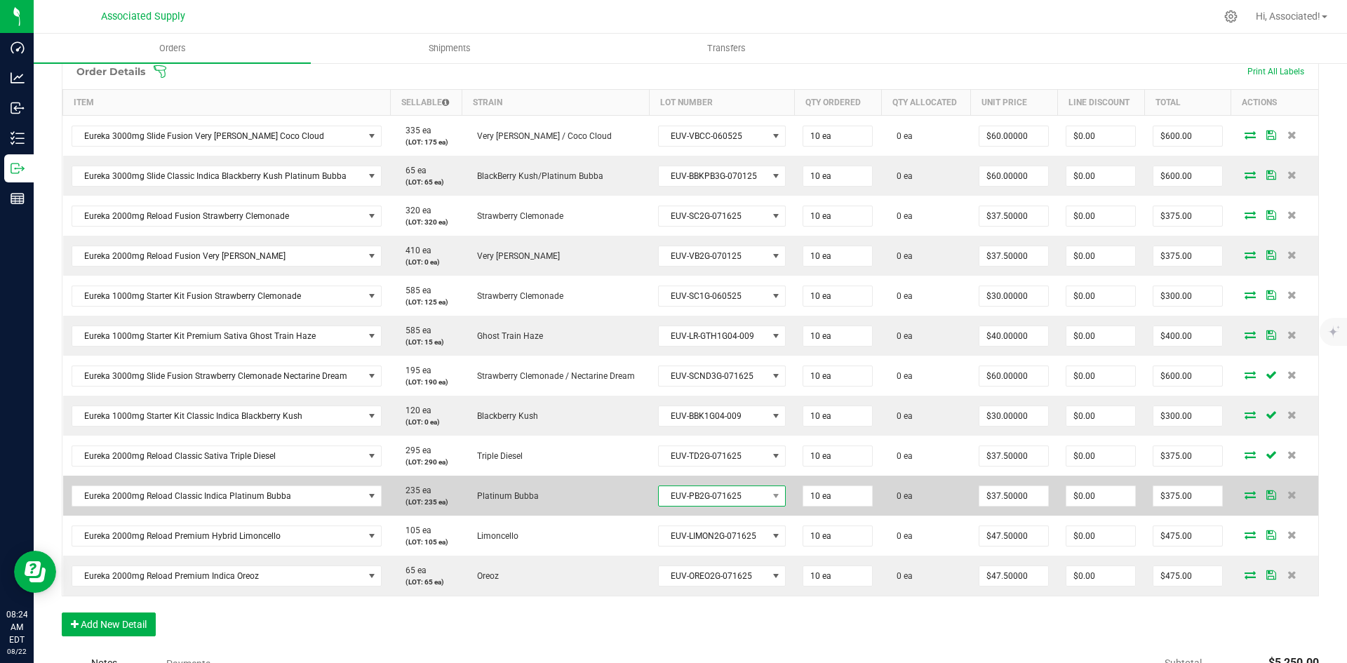
click at [755, 495] on span "EUV-PB2G-071625" at bounding box center [713, 496] width 109 height 20
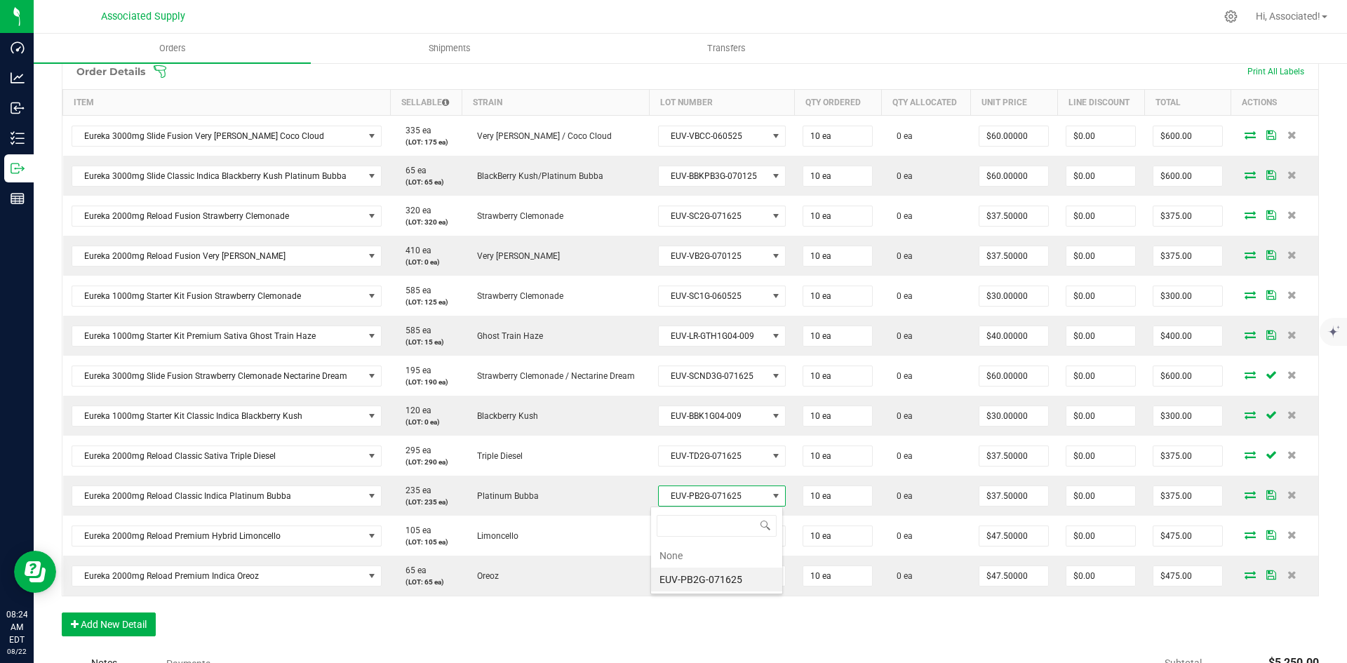
click at [725, 581] on li "EUV-PB2G-071625" at bounding box center [716, 580] width 131 height 24
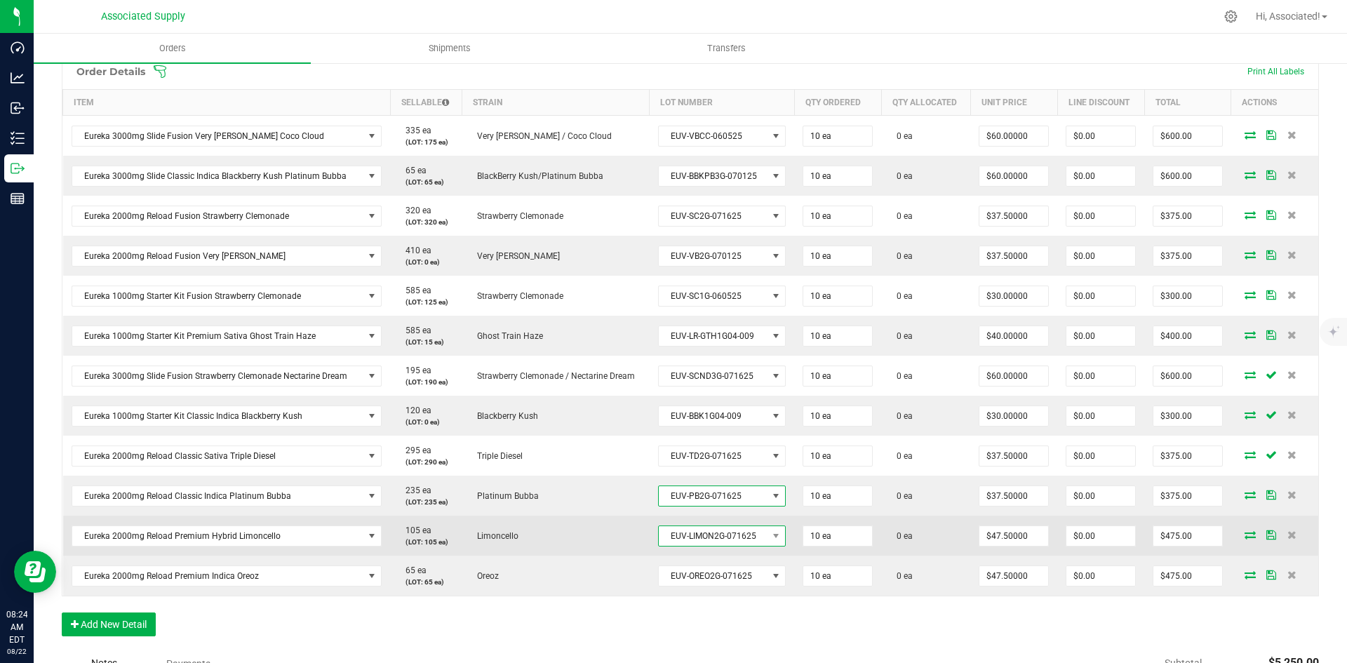
click at [768, 537] on span at bounding box center [777, 536] width 18 height 20
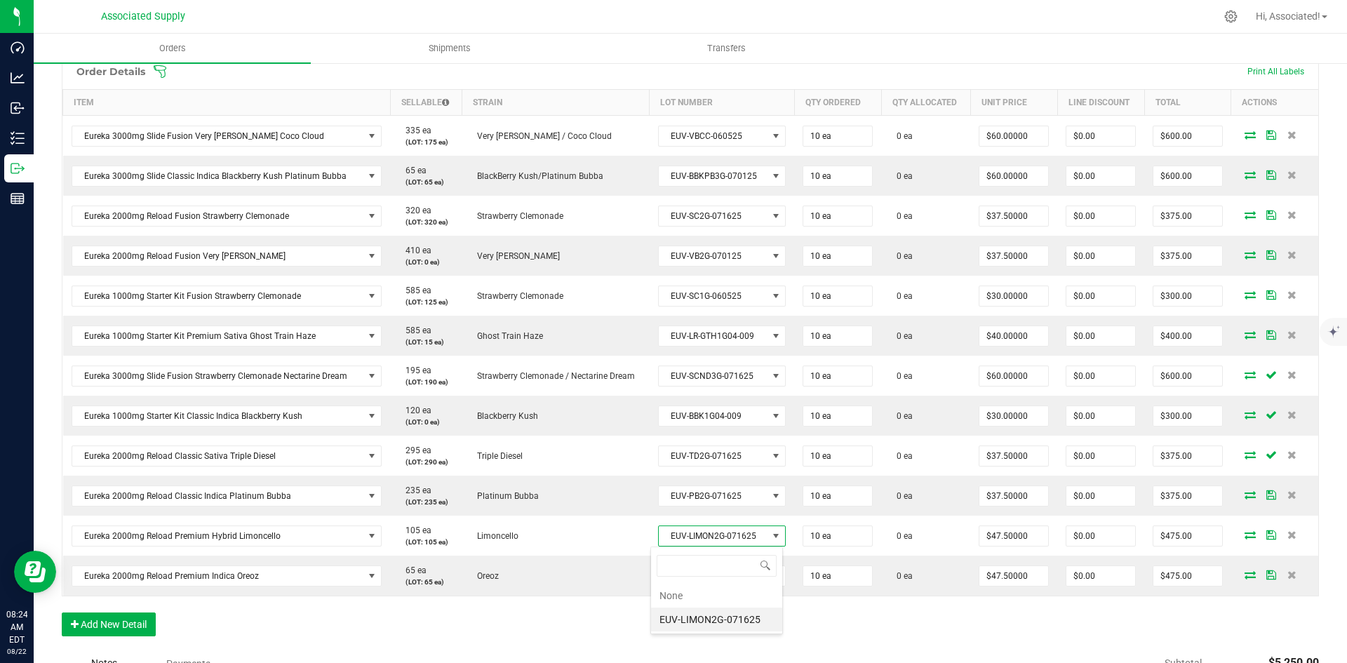
click at [735, 615] on li "EUV-LIMON2G-071625" at bounding box center [716, 620] width 131 height 24
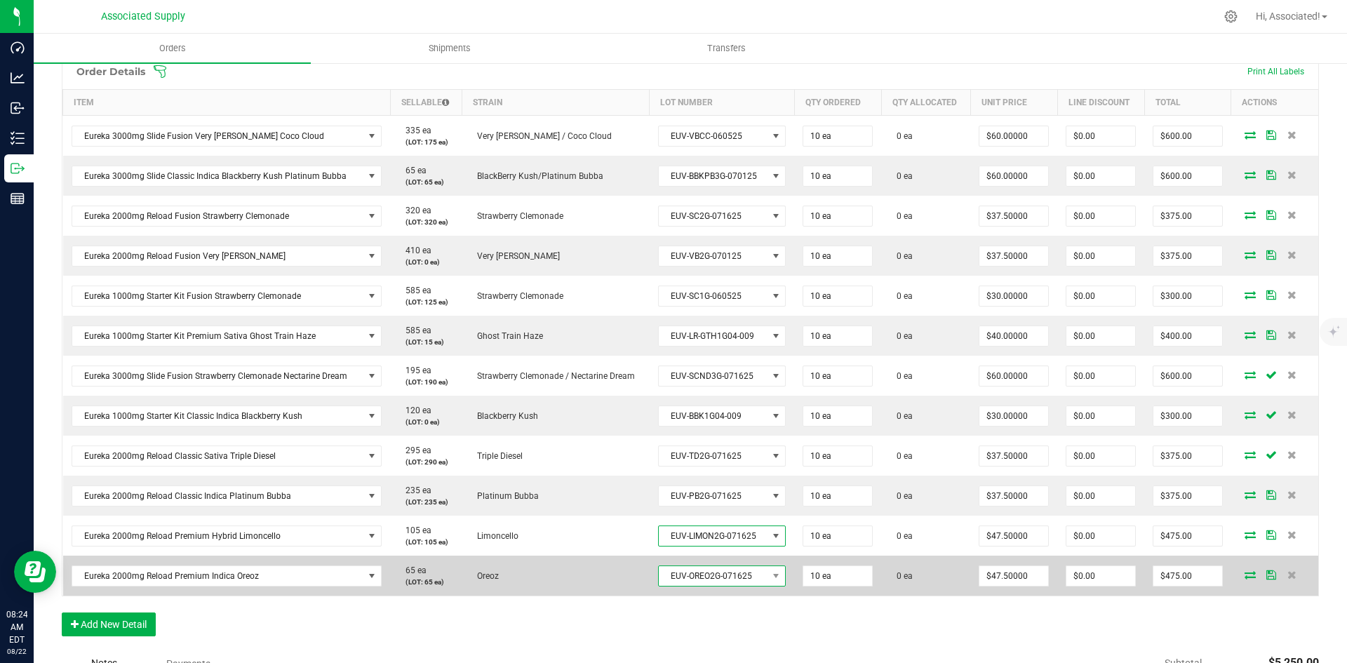
click at [752, 579] on span "EUV-OREO2G-071625" at bounding box center [713, 576] width 109 height 20
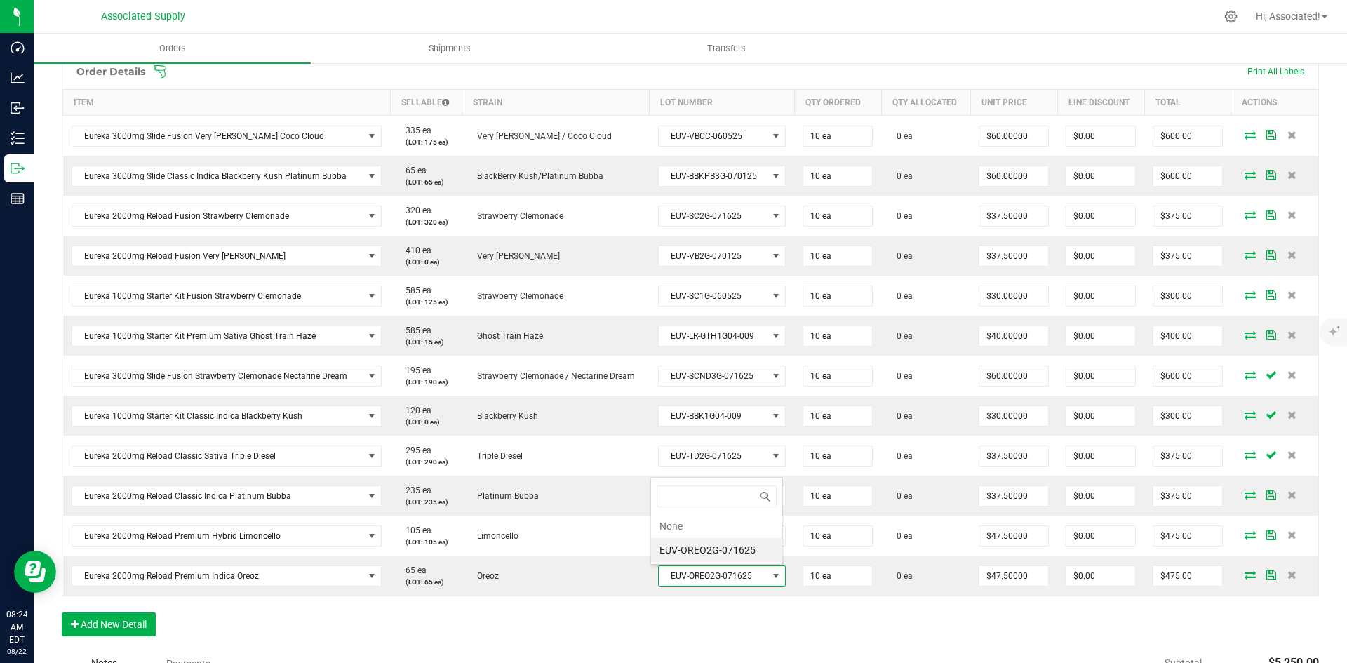
click at [740, 554] on li "EUV-OREO2G-071625" at bounding box center [716, 550] width 131 height 24
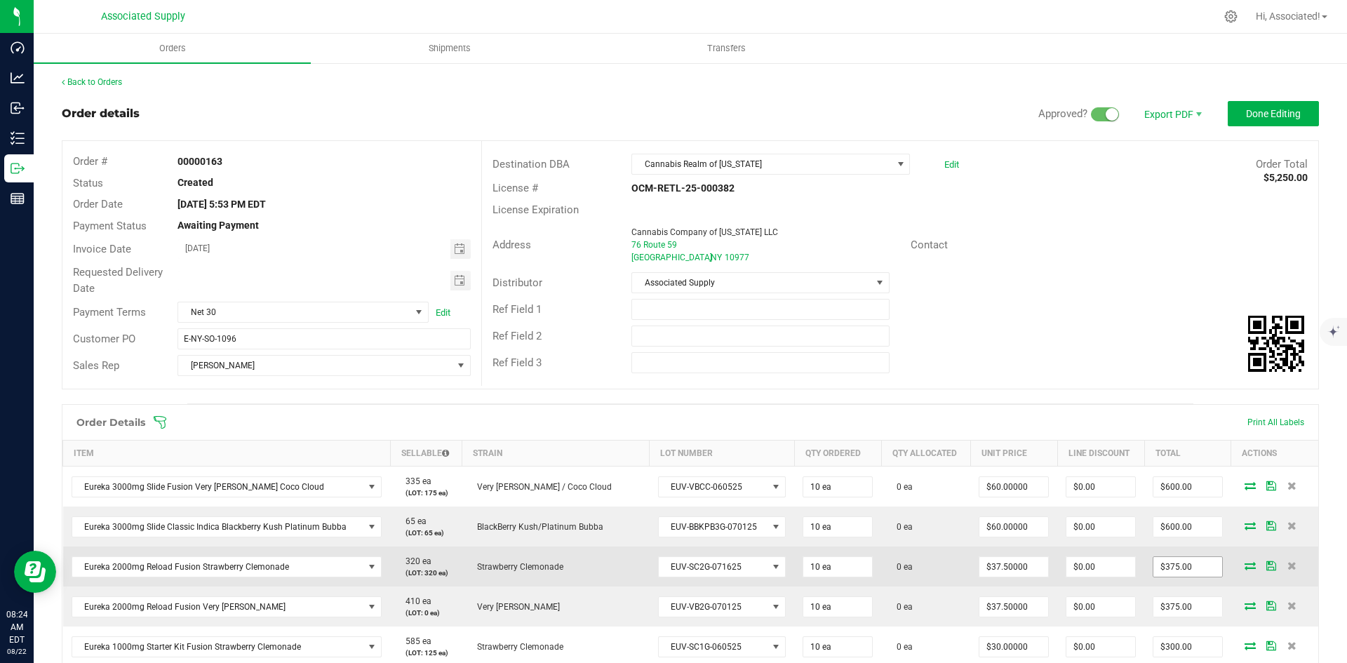
scroll to position [210, 0]
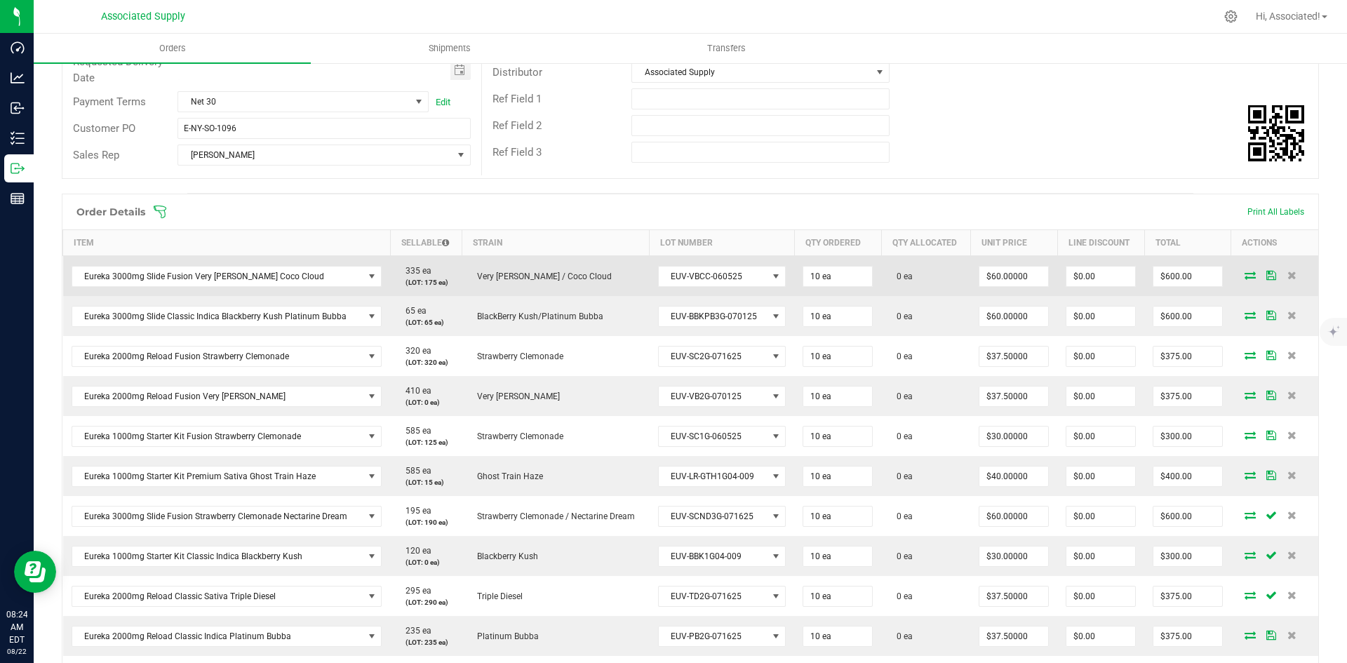
click at [1245, 273] on icon at bounding box center [1250, 275] width 11 height 8
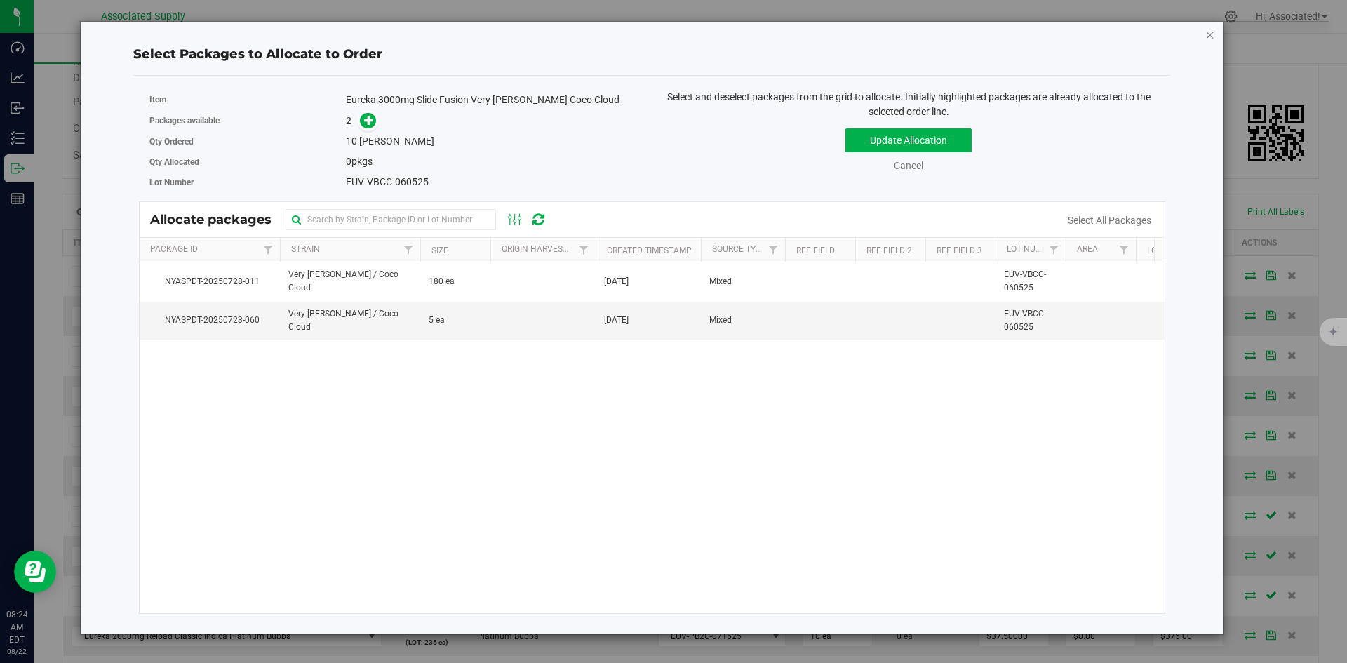
click at [1212, 37] on icon "button" at bounding box center [1210, 34] width 10 height 17
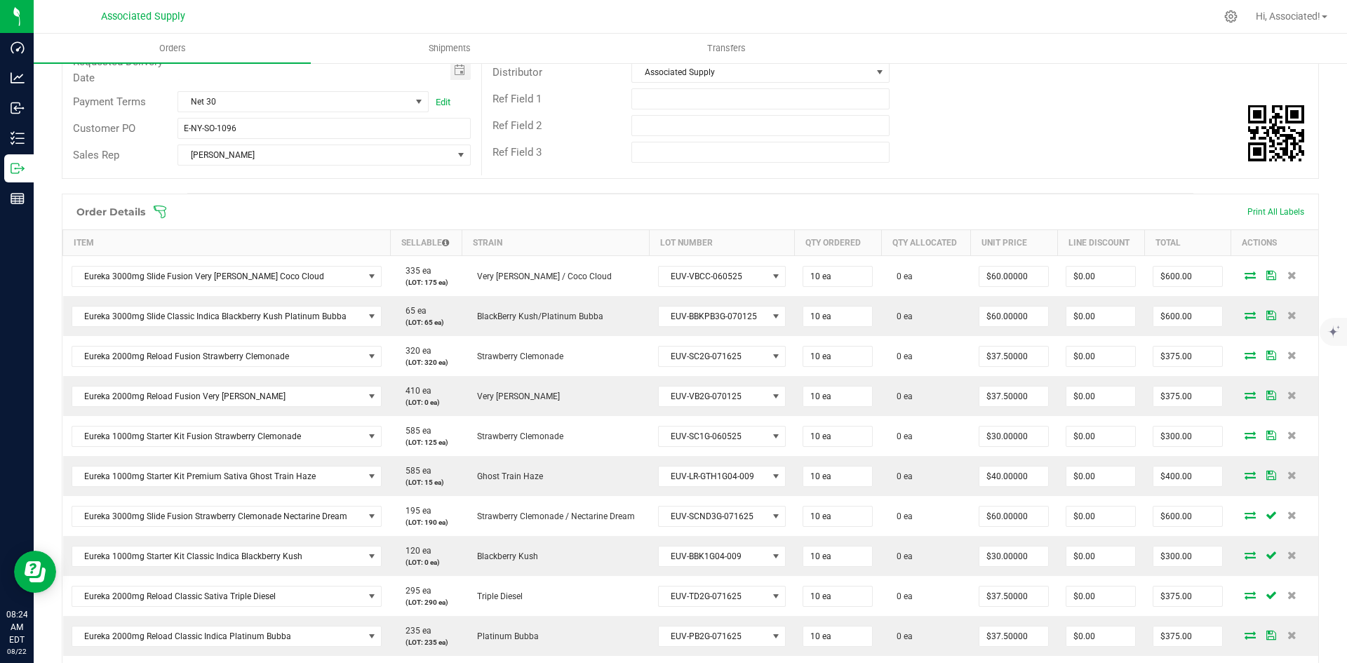
scroll to position [0, 0]
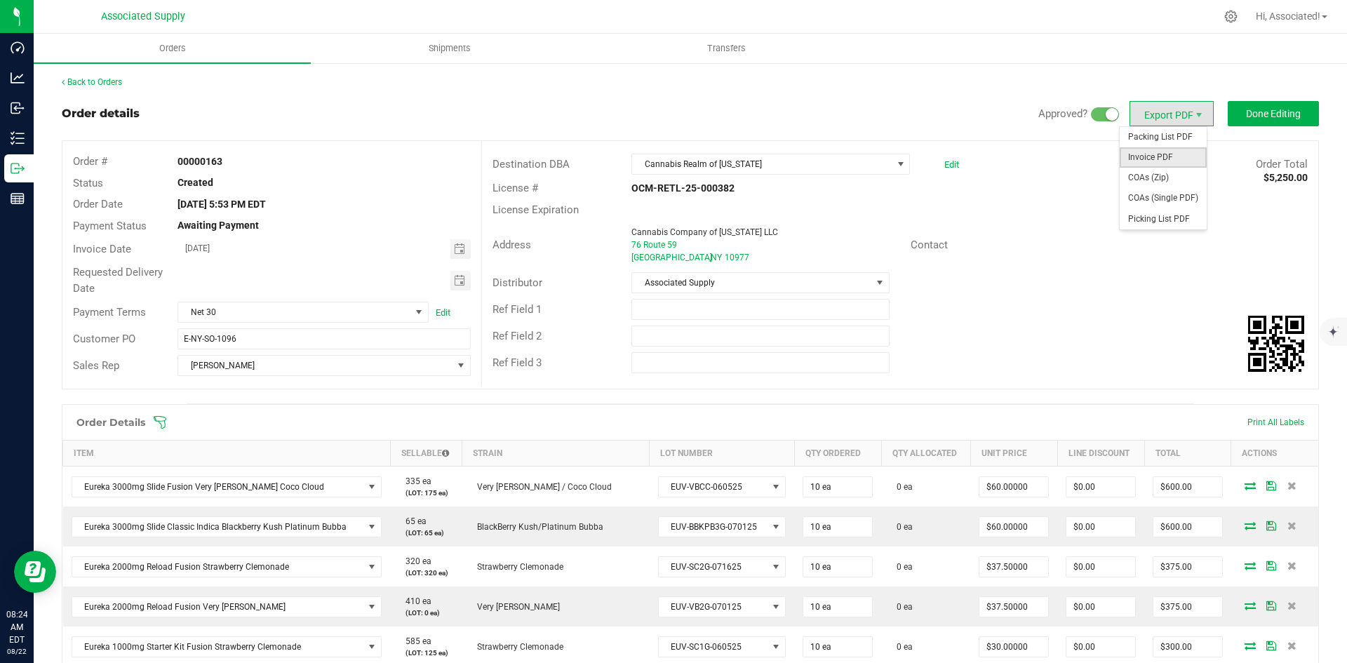
click at [1167, 152] on span "Invoice PDF" at bounding box center [1163, 157] width 87 height 20
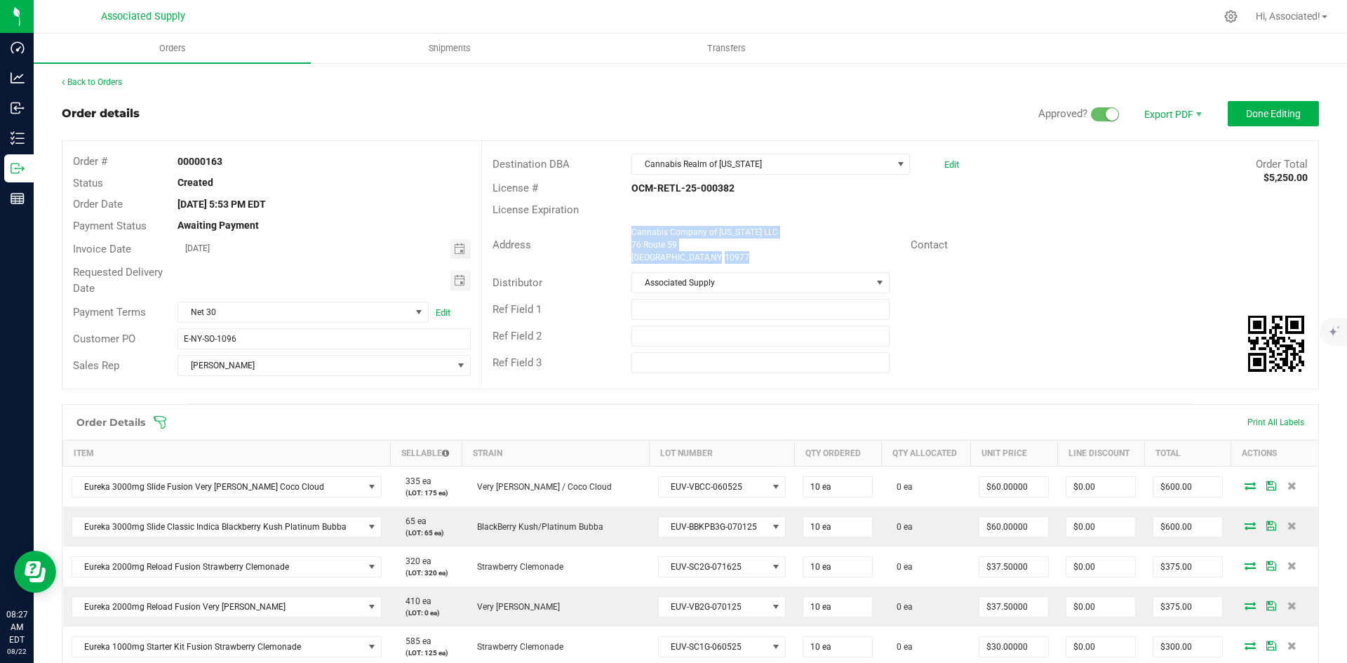
drag, startPoint x: 725, startPoint y: 253, endPoint x: 627, endPoint y: 235, distance: 100.6
click at [631, 235] on ngx-name-and-address "Cannabis Company of [US_STATE] LLC [STREET_ADDRESS]" at bounding box center [765, 245] width 268 height 38
click at [835, 222] on div "Address Cannabis Company of [US_STATE] LLC [STREET_ADDRESS] Contact" at bounding box center [900, 244] width 836 height 49
